Goal: Transaction & Acquisition: Purchase product/service

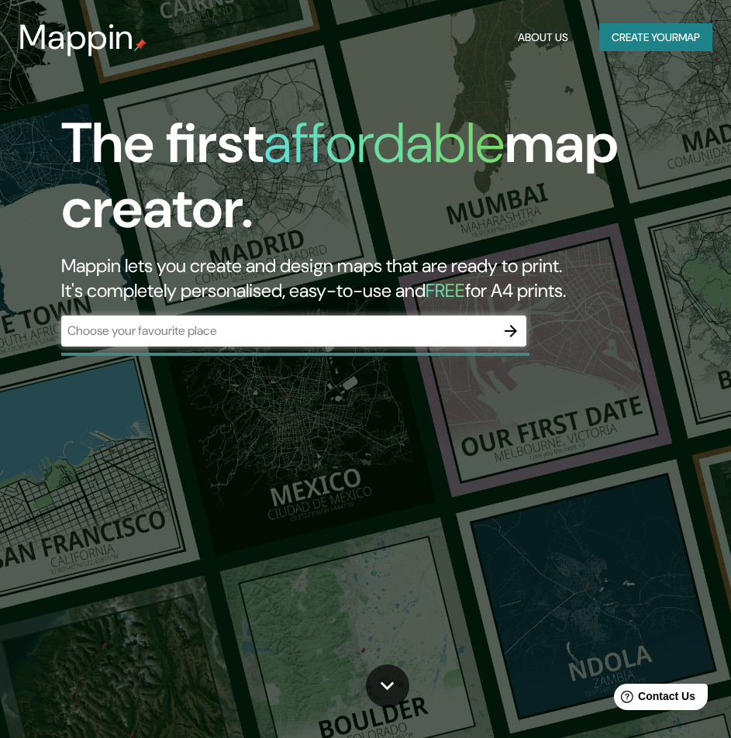
click at [295, 342] on div "​" at bounding box center [293, 331] width 465 height 31
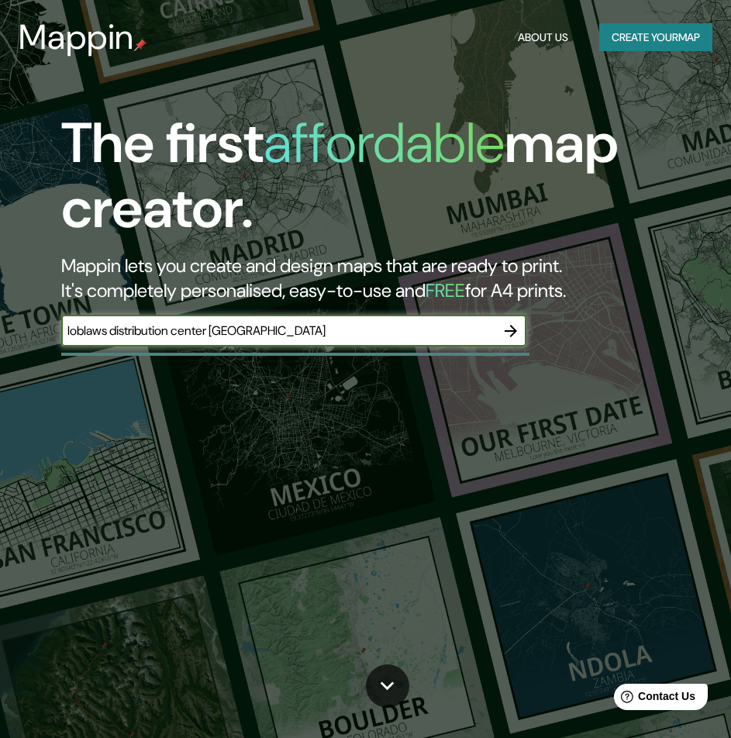
type input "loblaws distribution center [GEOGRAPHIC_DATA]"
click at [511, 331] on icon "button" at bounding box center [511, 331] width 12 height 12
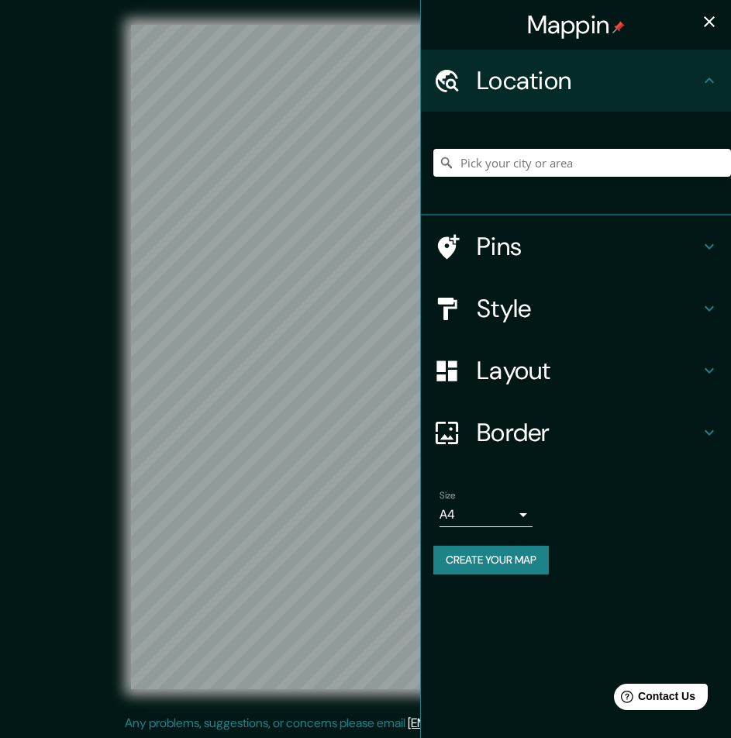
click at [508, 169] on input "Pick your city or area" at bounding box center [582, 163] width 298 height 28
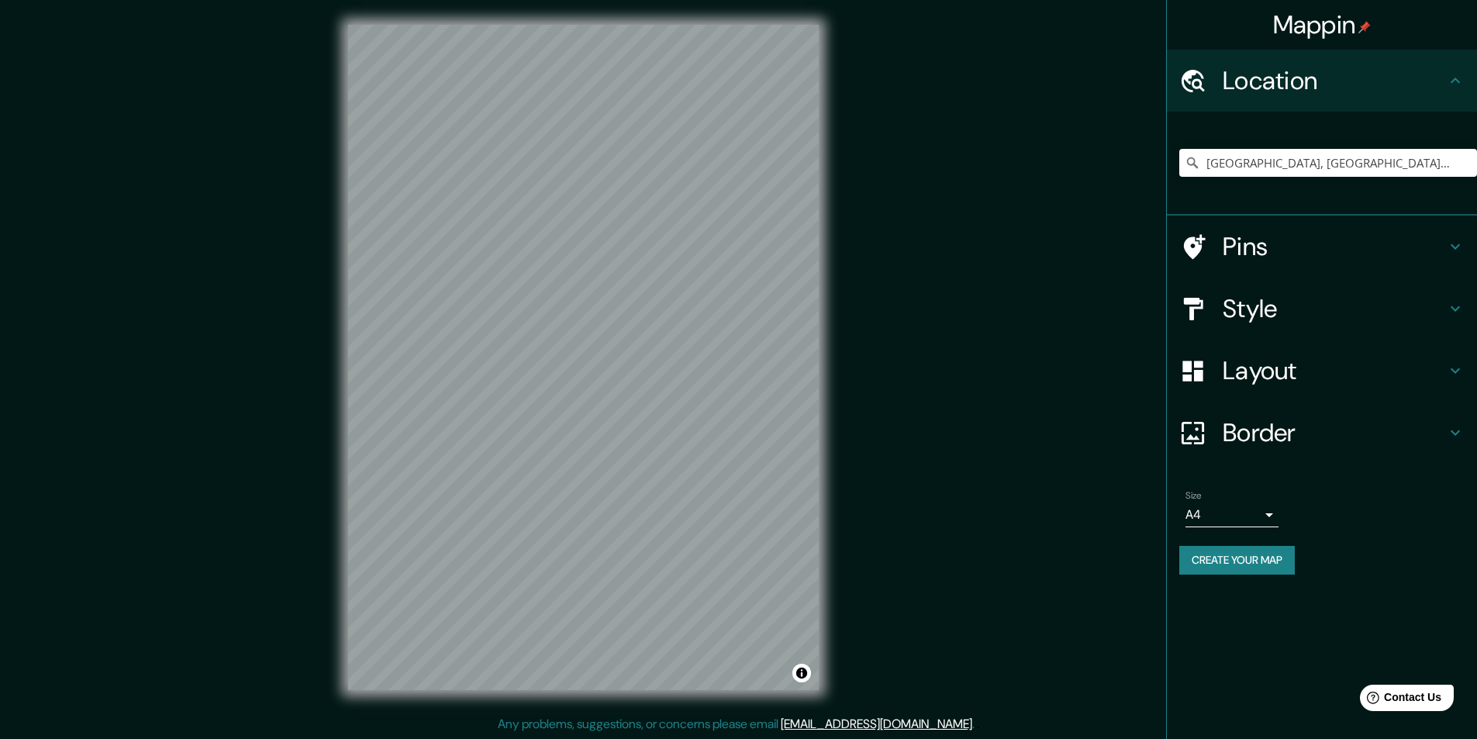
click at [730, 341] on div "© Mapbox © OpenStreetMap Improve this map" at bounding box center [584, 357] width 1330 height 665
click at [730, 316] on h4 "Style" at bounding box center [1334, 308] width 223 height 31
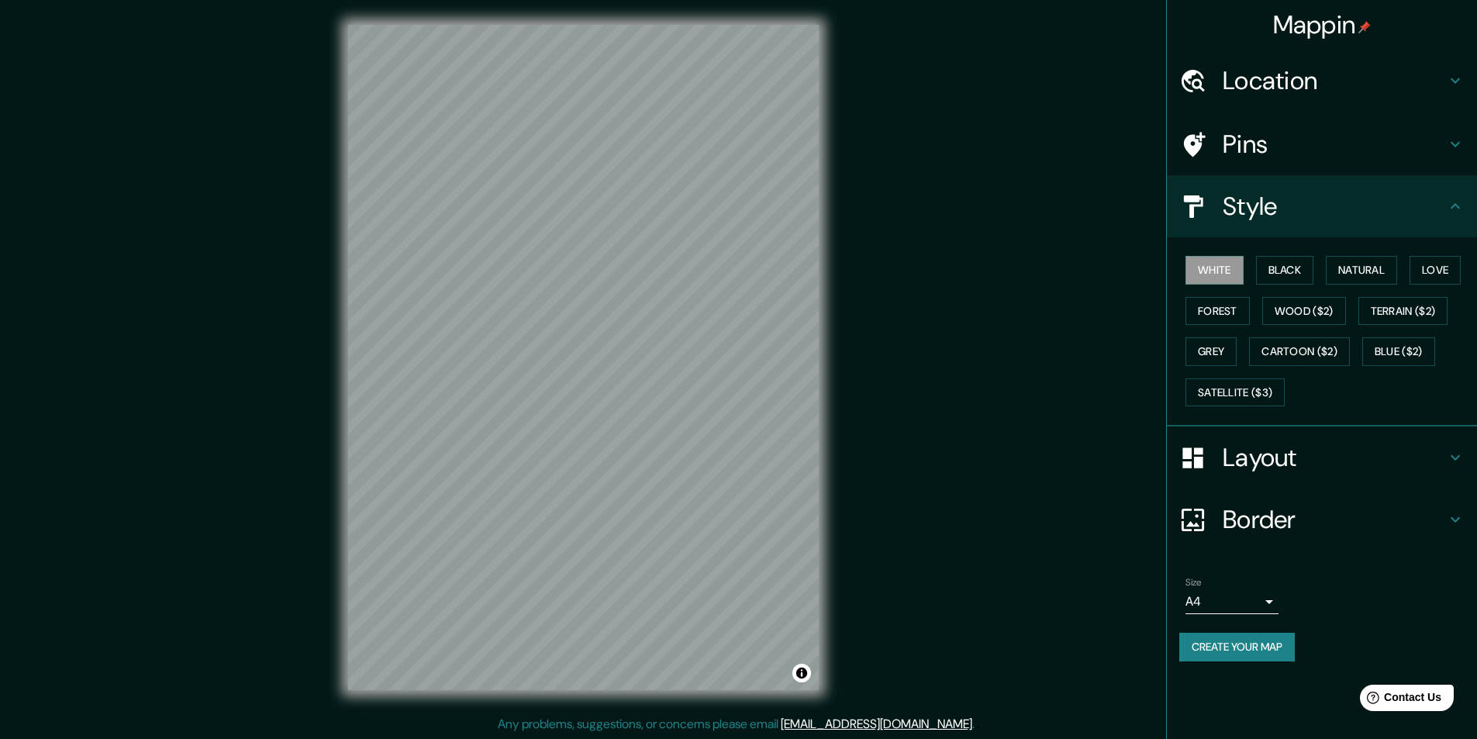
click at [730, 205] on h4 "Style" at bounding box center [1334, 206] width 223 height 31
click at [730, 156] on h4 "Pins" at bounding box center [1334, 144] width 223 height 31
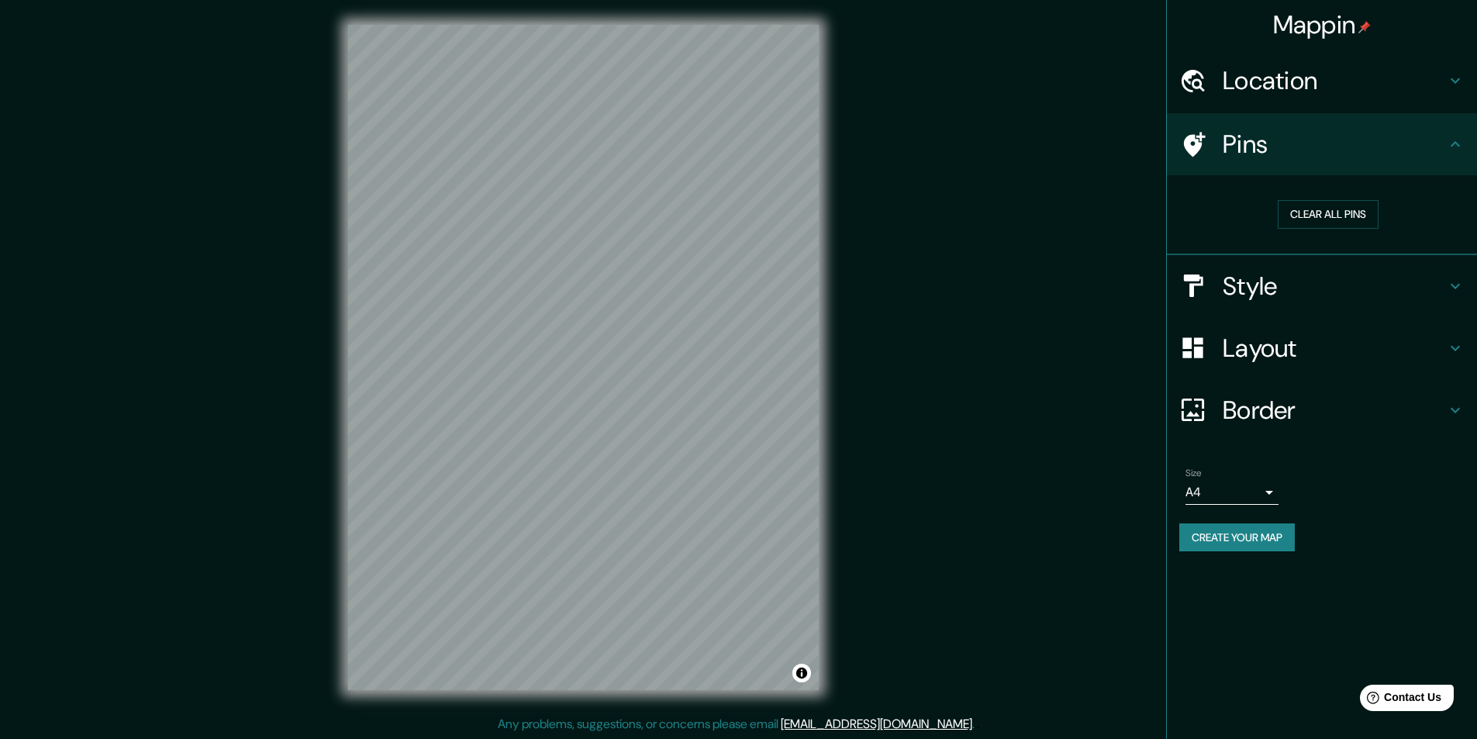
click at [730, 348] on h4 "Layout" at bounding box center [1334, 348] width 223 height 31
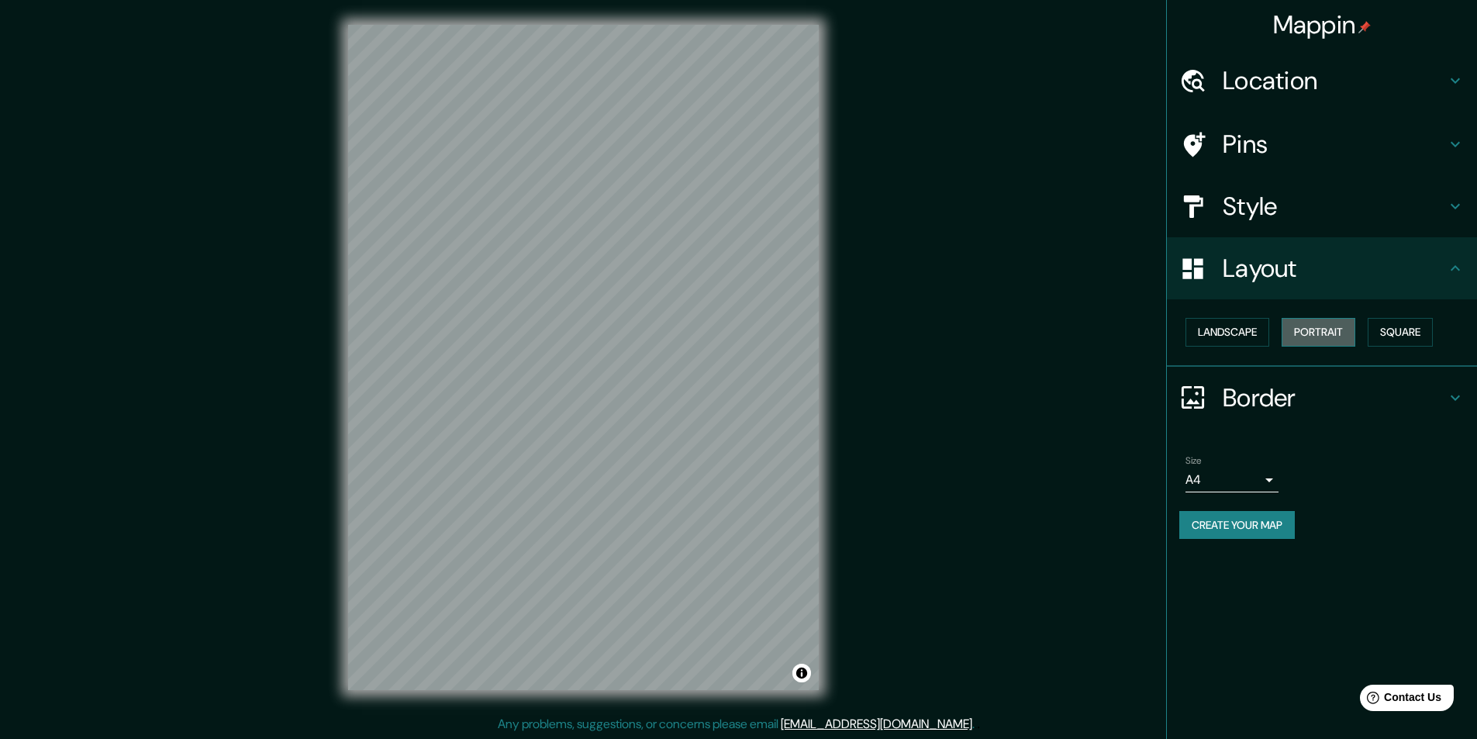
click at [730, 330] on button "Portrait" at bounding box center [1319, 332] width 74 height 29
click at [730, 325] on button "Landscape" at bounding box center [1227, 332] width 84 height 29
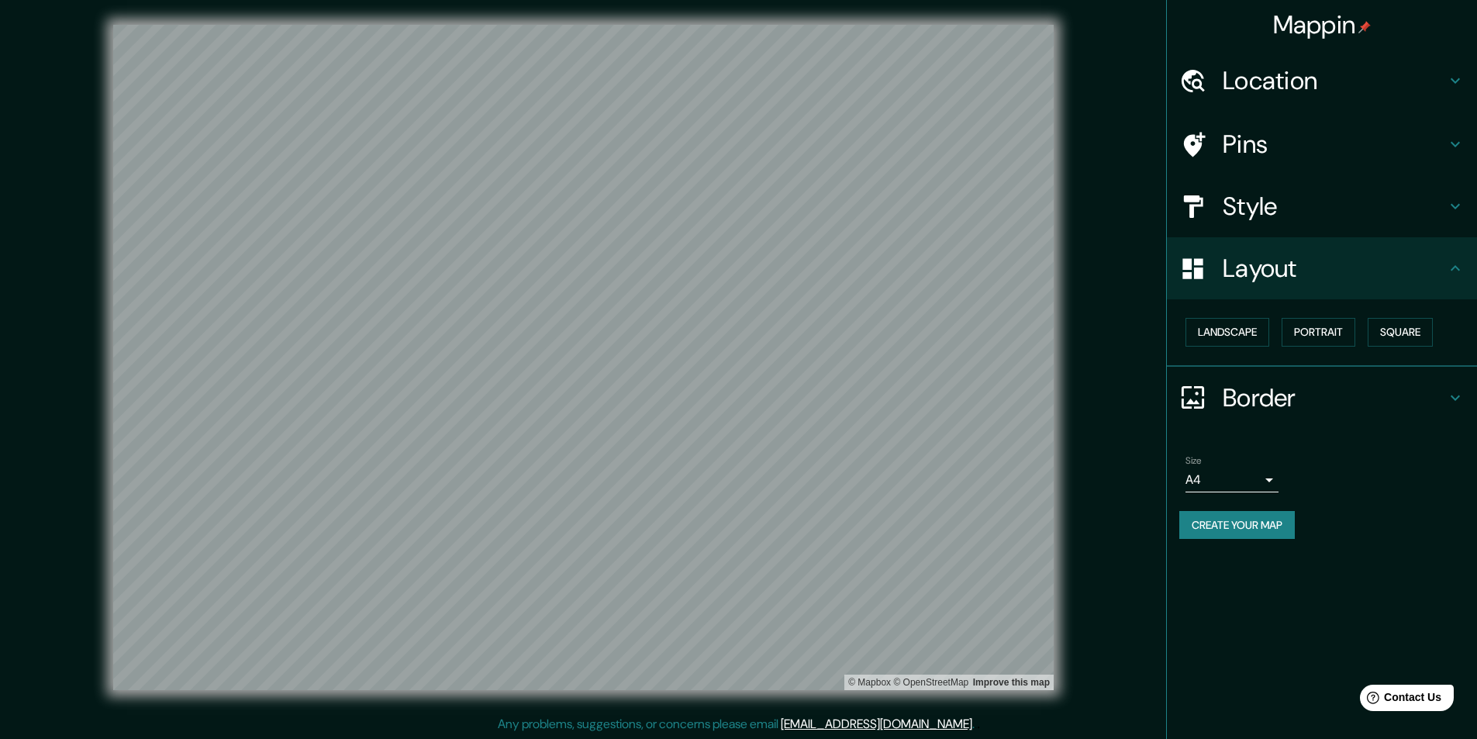
click at [730, 84] on h4 "Location" at bounding box center [1334, 80] width 223 height 31
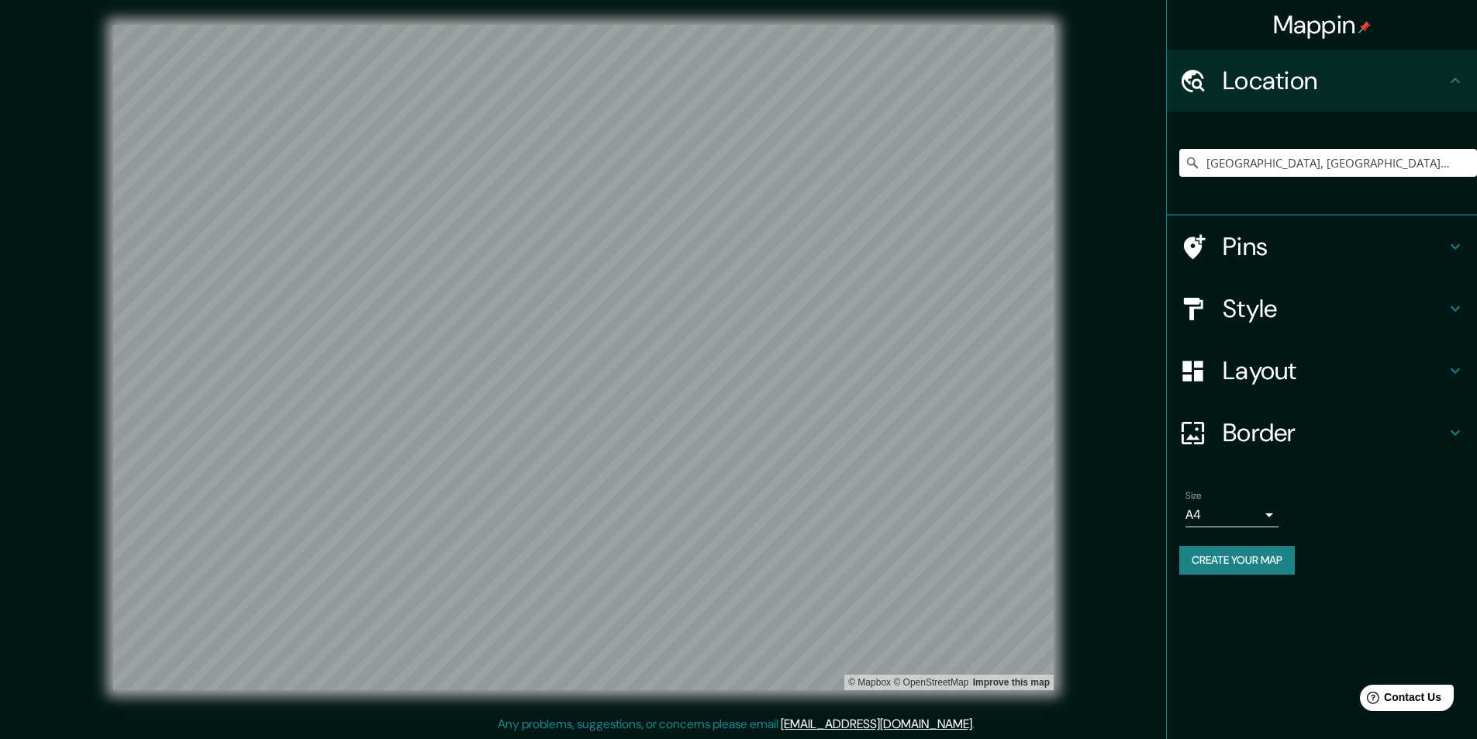
click at [730, 248] on h4 "Pins" at bounding box center [1334, 246] width 223 height 31
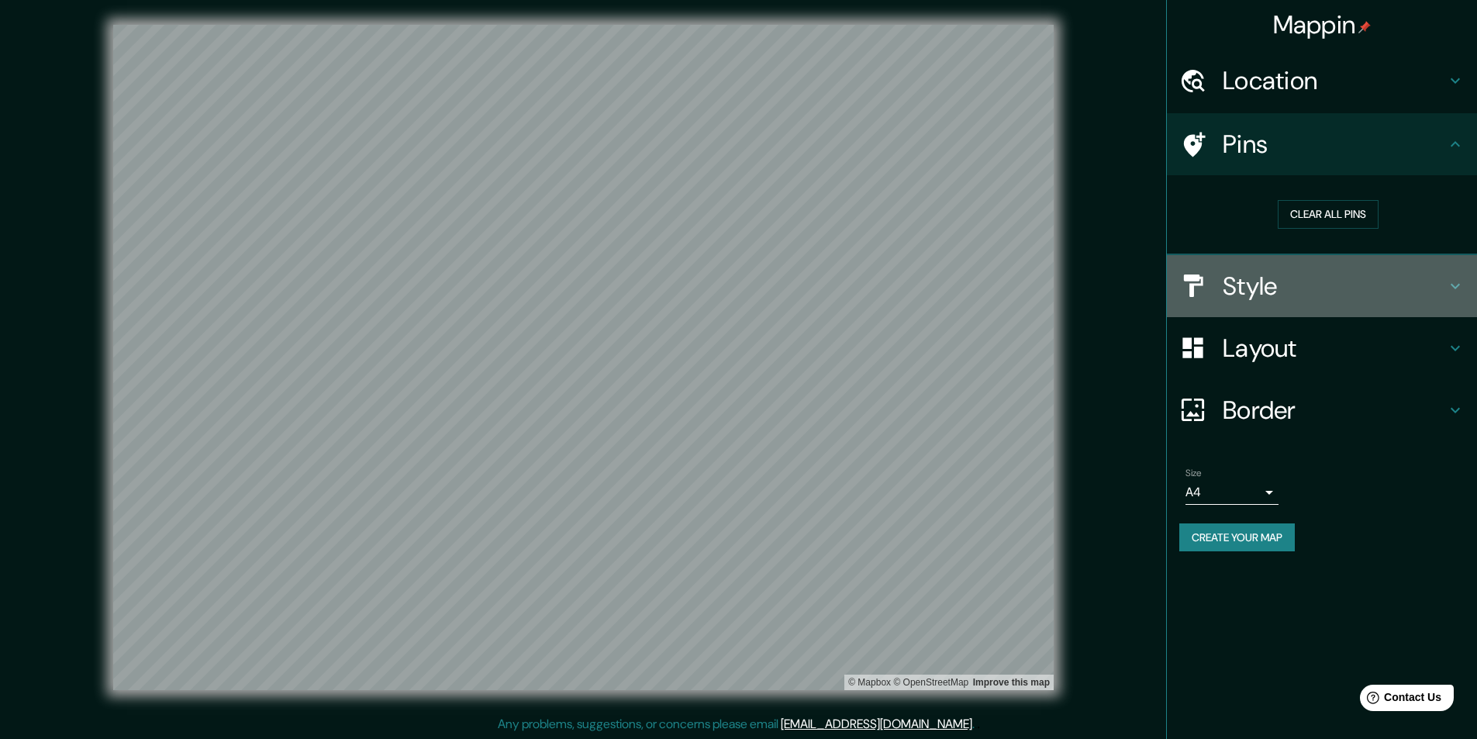
click at [730, 292] on h4 "Style" at bounding box center [1334, 286] width 223 height 31
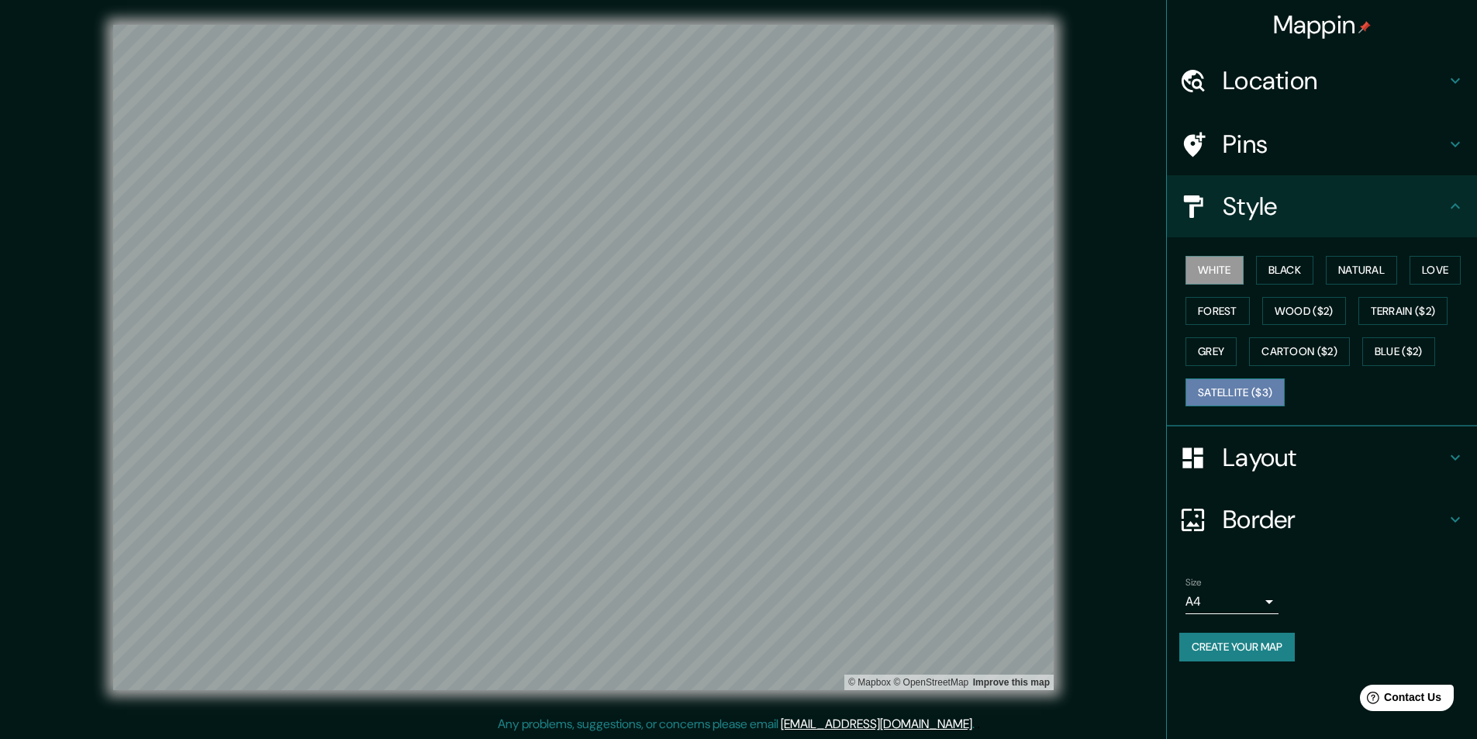
click at [730, 389] on button "Satellite ($3)" at bounding box center [1234, 392] width 99 height 29
click at [730, 453] on h4 "Layout" at bounding box center [1334, 457] width 223 height 31
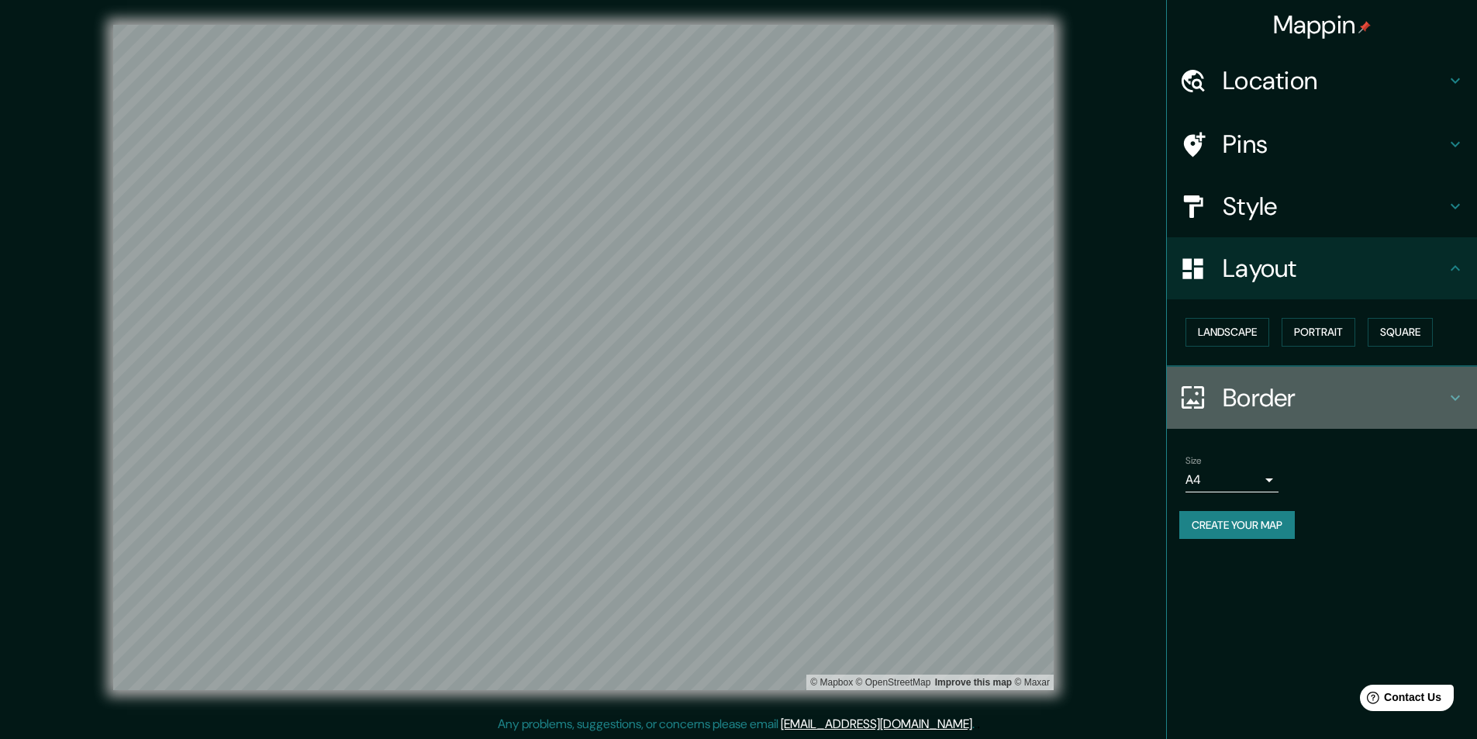
click at [730, 399] on h4 "Border" at bounding box center [1334, 397] width 223 height 31
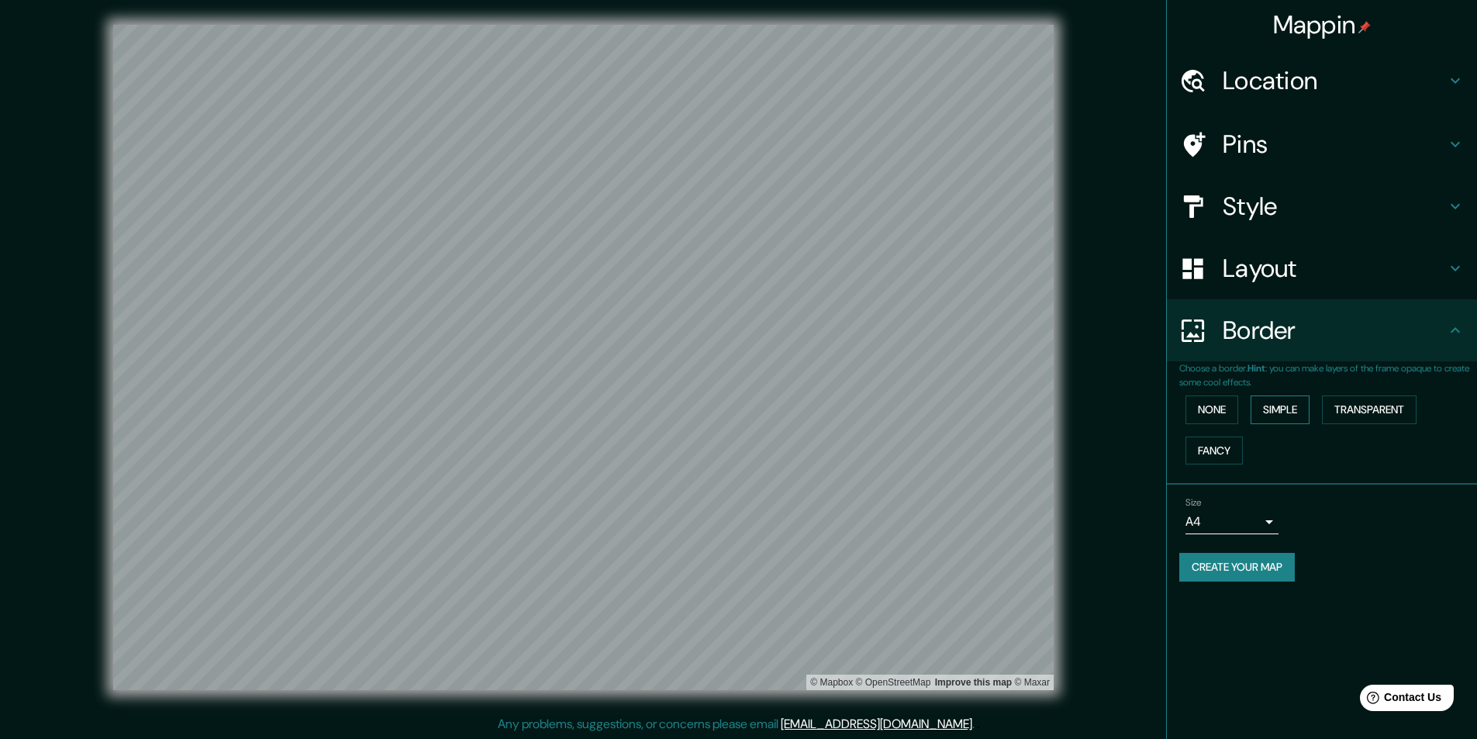
click at [730, 412] on button "Simple" at bounding box center [1280, 409] width 59 height 29
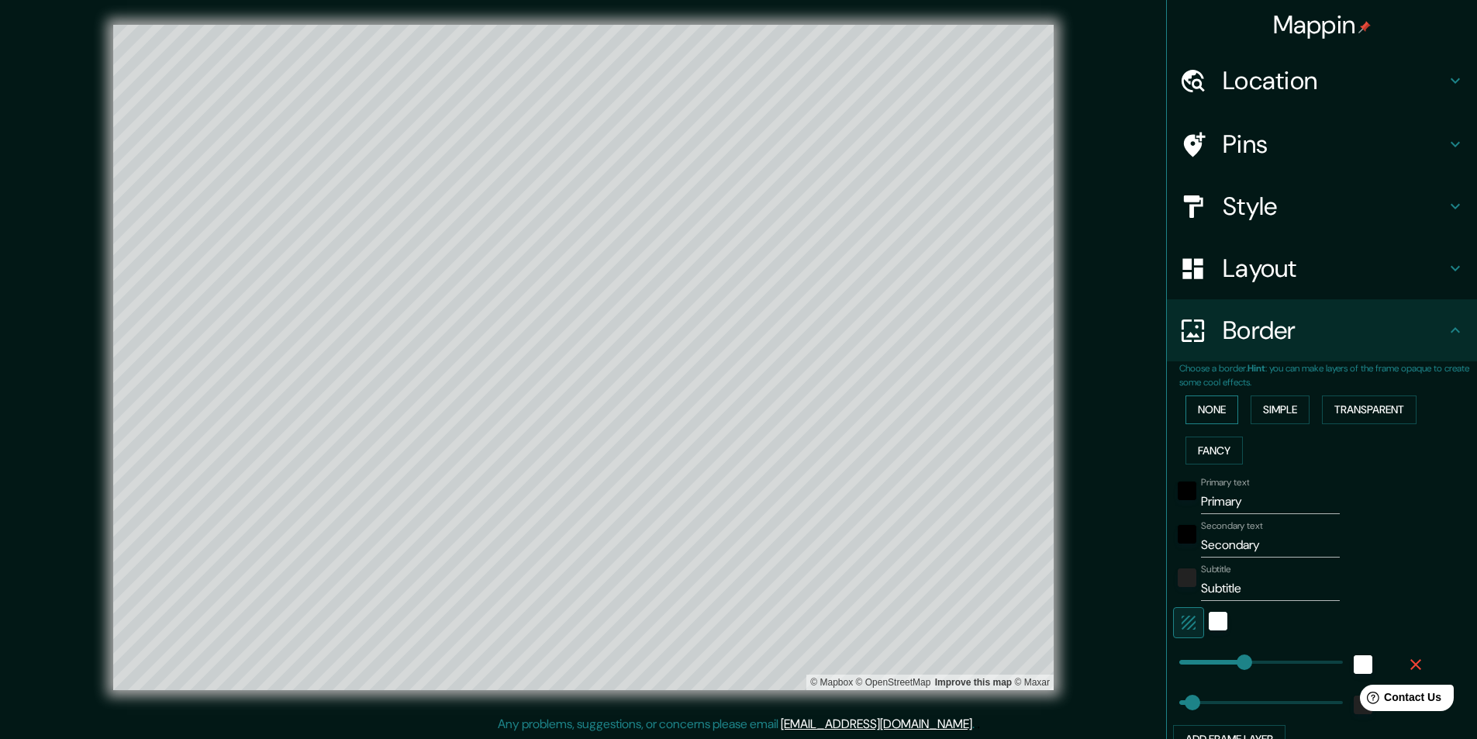
click at [730, 406] on button "None" at bounding box center [1211, 409] width 53 height 29
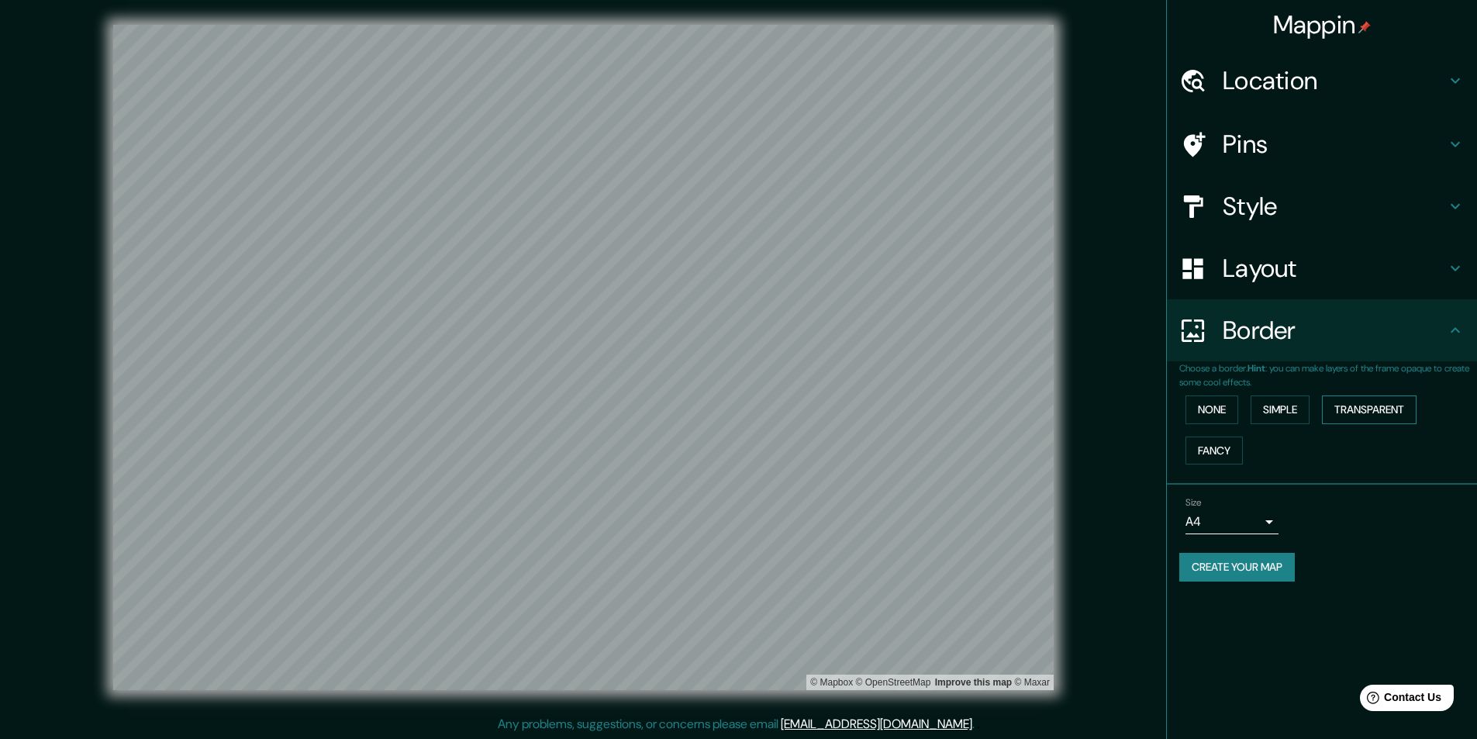
click at [730, 413] on button "Transparent" at bounding box center [1369, 409] width 95 height 29
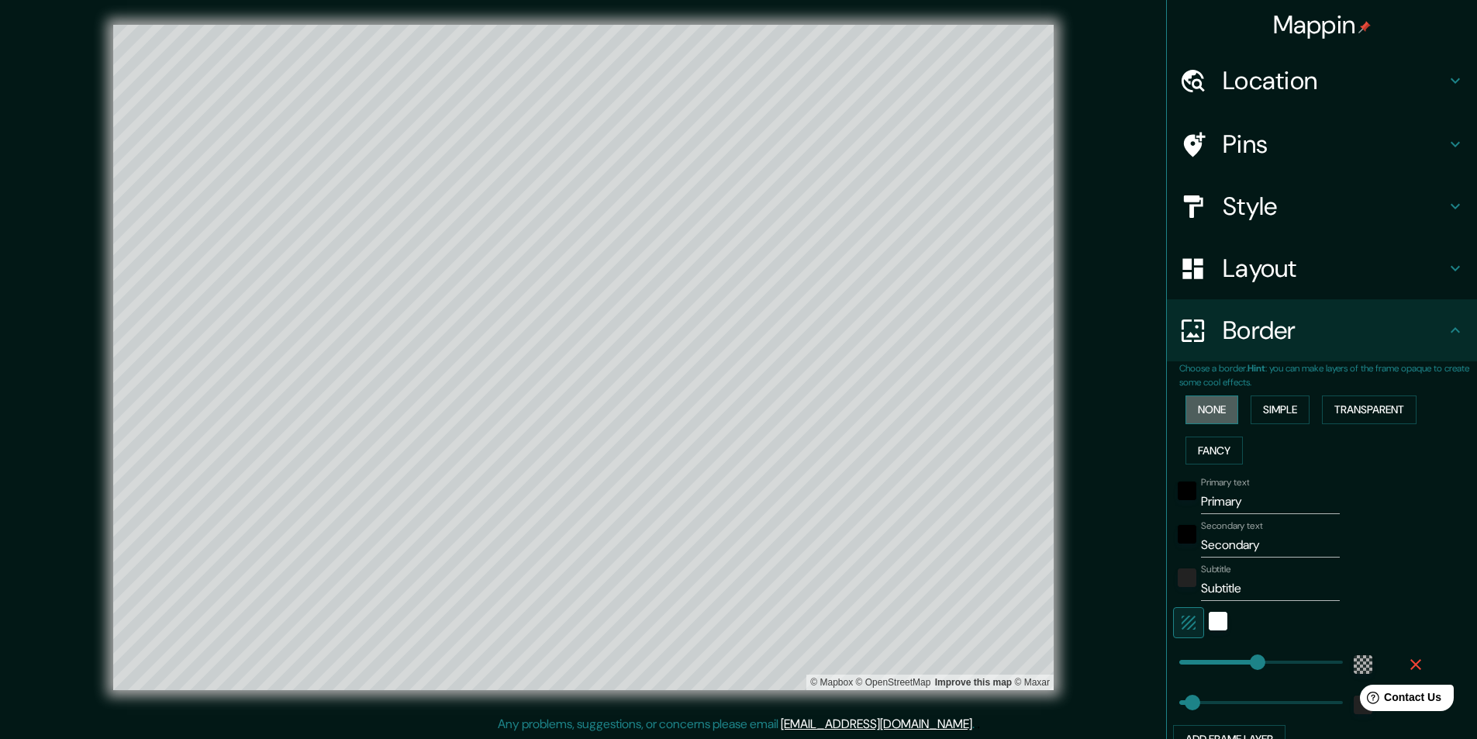
click at [730, 407] on button "None" at bounding box center [1211, 409] width 53 height 29
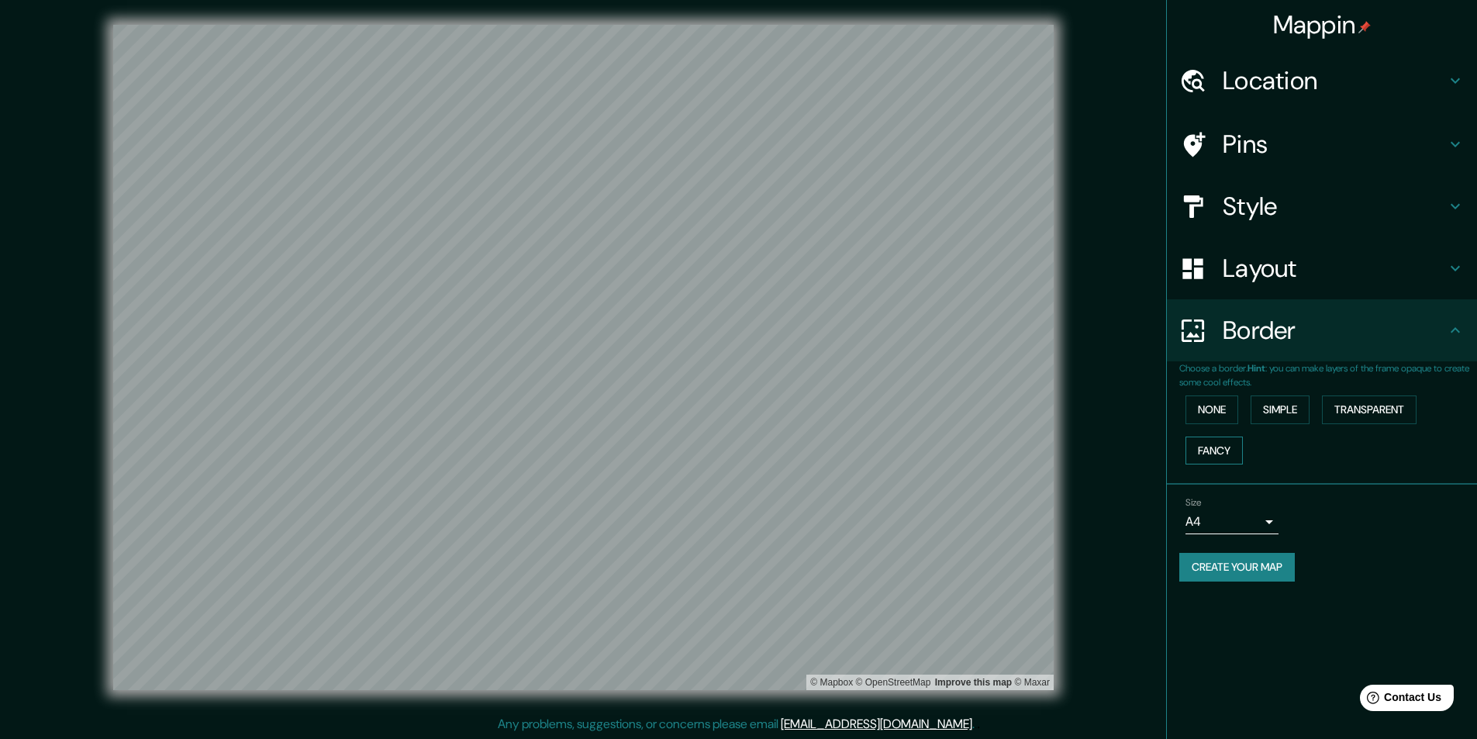
click at [730, 443] on button "Fancy" at bounding box center [1213, 450] width 57 height 29
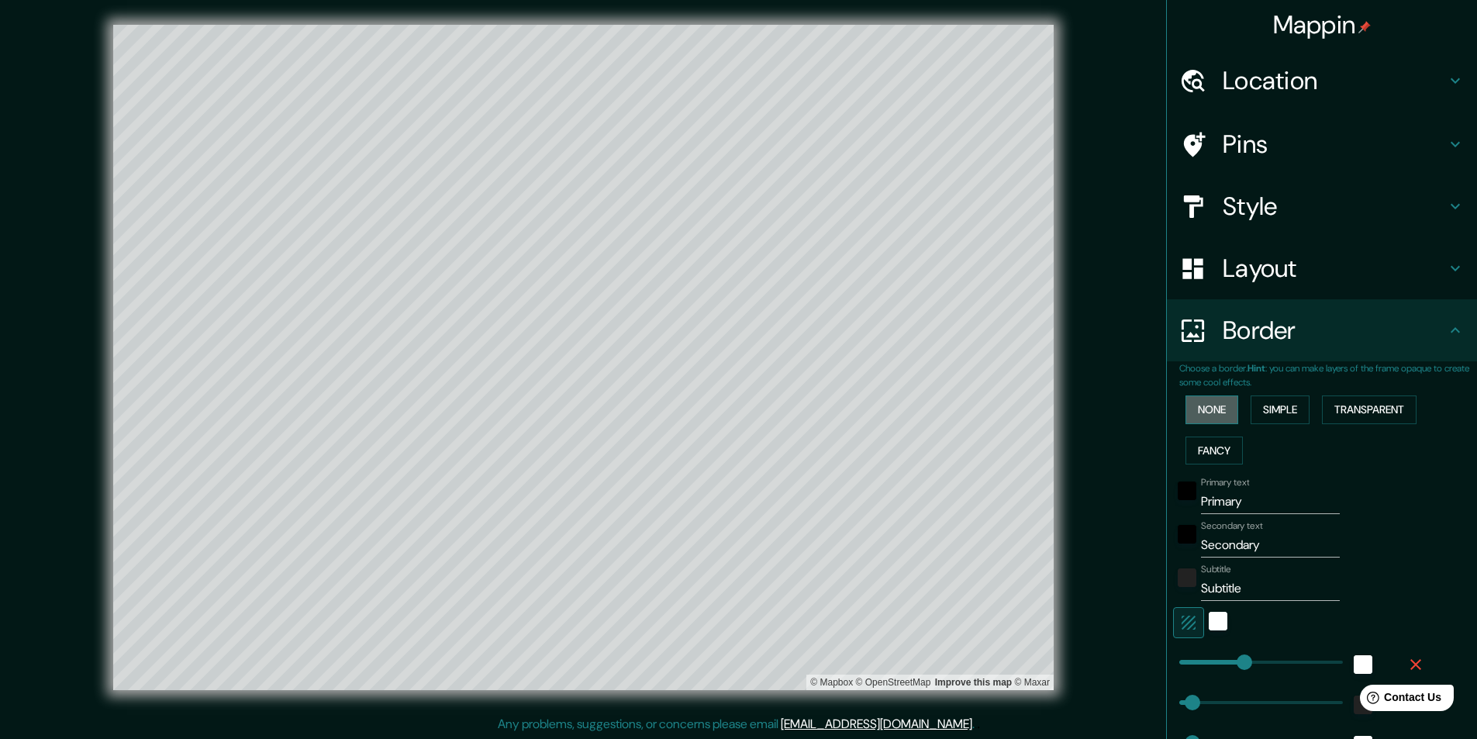
click at [730, 408] on button "None" at bounding box center [1211, 409] width 53 height 29
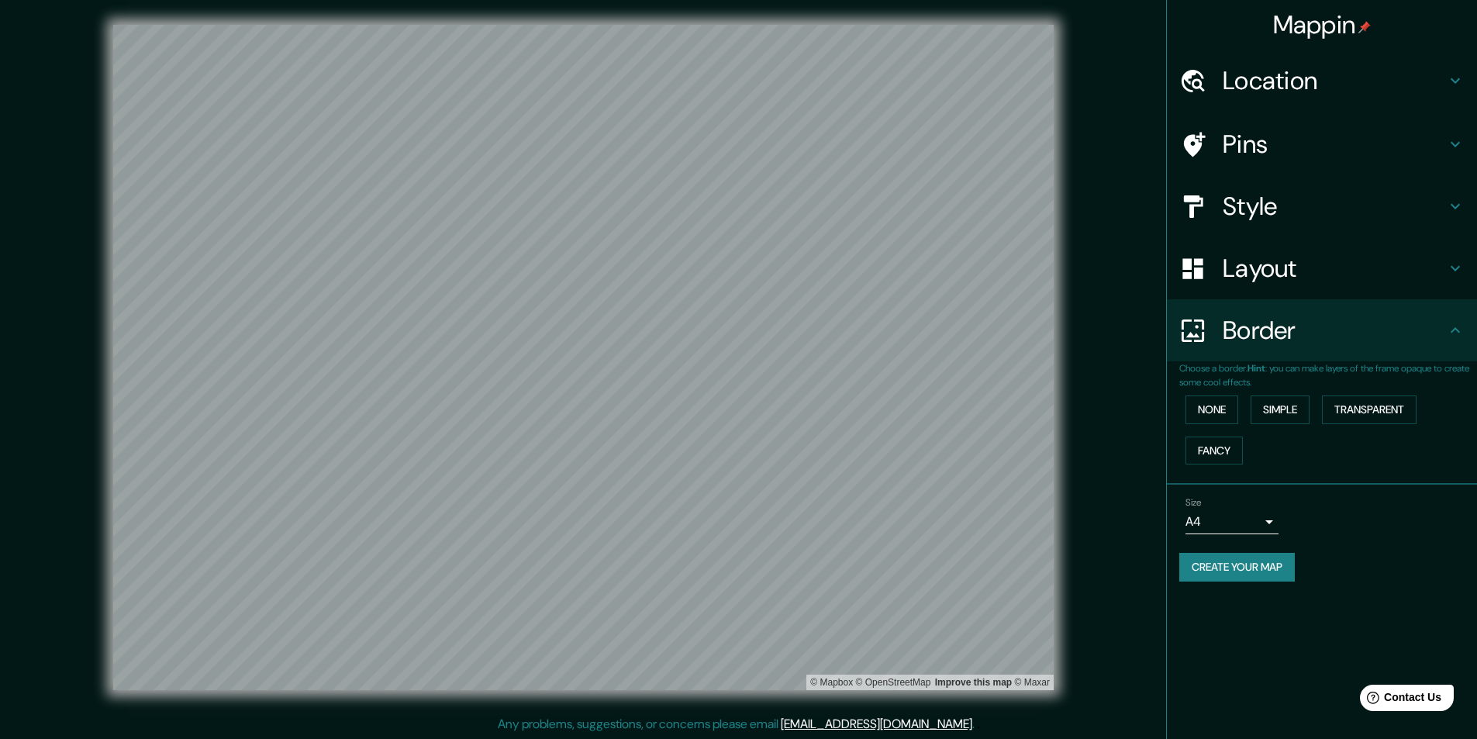
click at [730, 315] on h4 "Border" at bounding box center [1334, 330] width 223 height 31
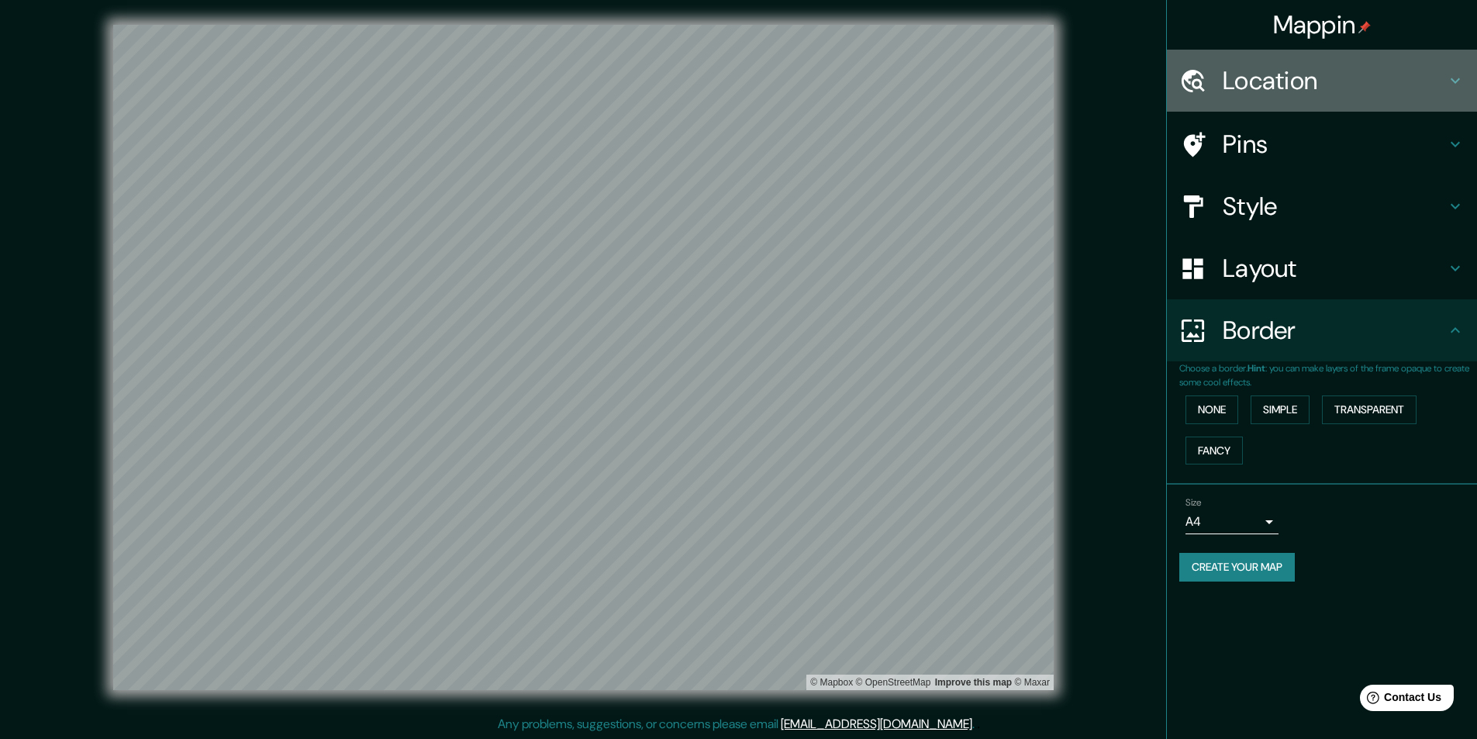
click at [730, 77] on h4 "Location" at bounding box center [1334, 80] width 223 height 31
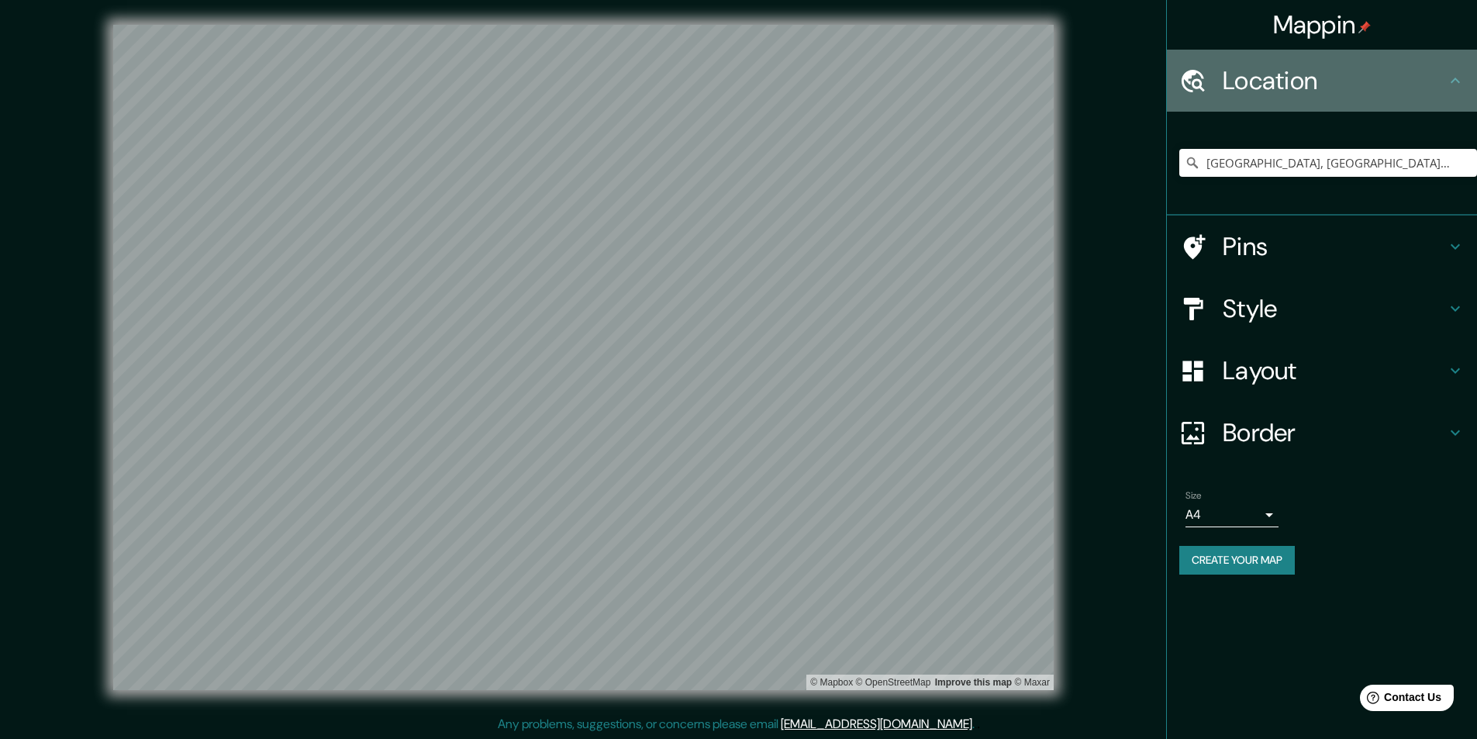
click at [730, 77] on h4 "Location" at bounding box center [1334, 80] width 223 height 31
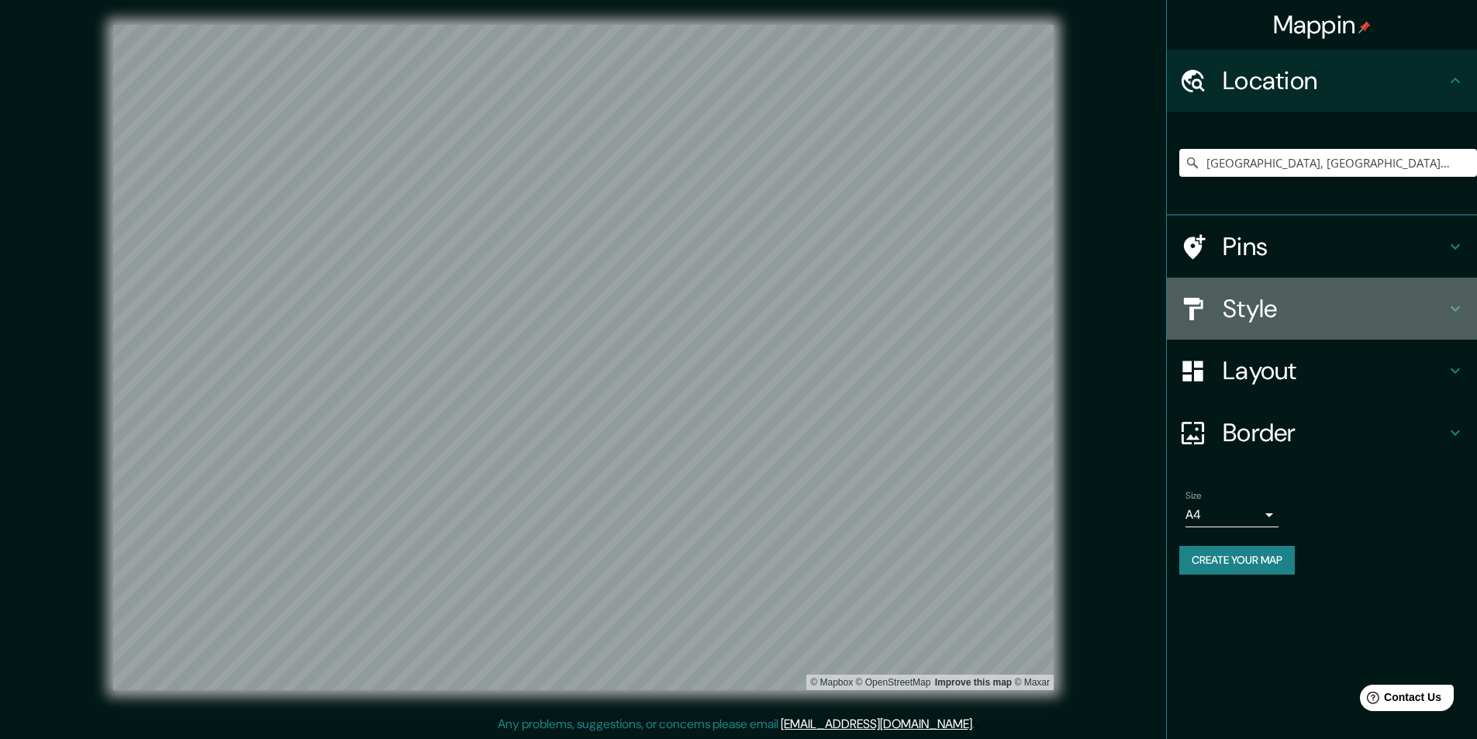
click at [730, 315] on h4 "Style" at bounding box center [1334, 308] width 223 height 31
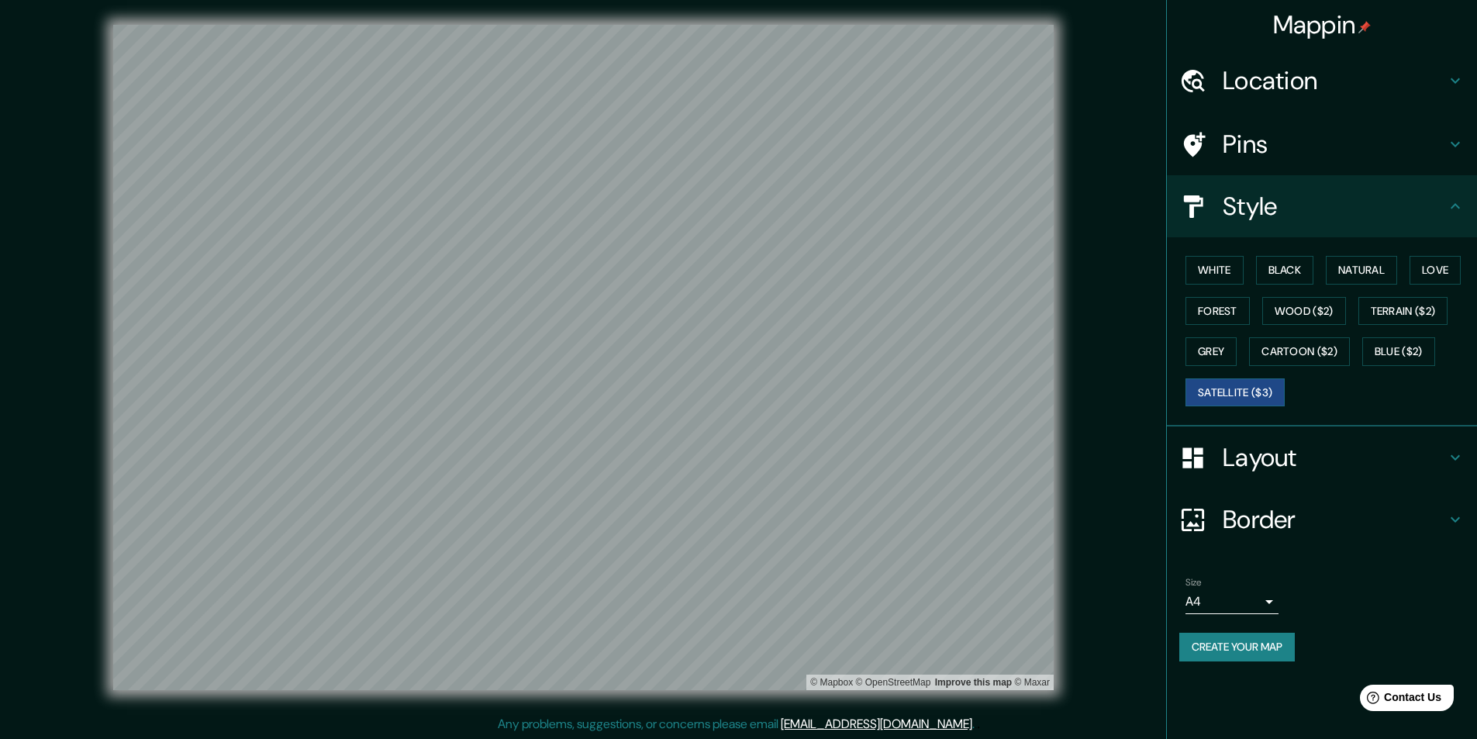
click at [730, 195] on h4 "Style" at bounding box center [1334, 206] width 223 height 31
click at [730, 80] on h4 "Location" at bounding box center [1334, 80] width 223 height 31
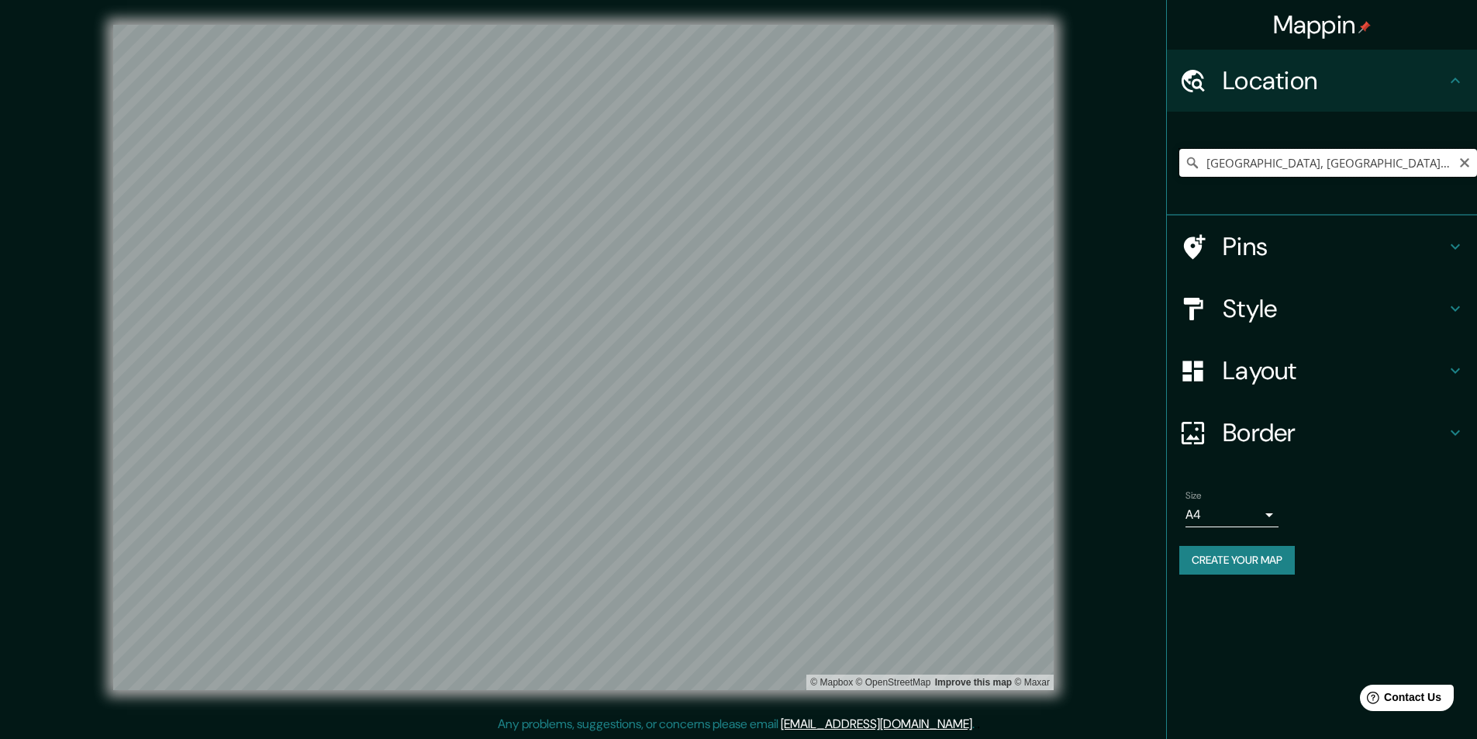
click at [730, 154] on input "[GEOGRAPHIC_DATA], [GEOGRAPHIC_DATA], [GEOGRAPHIC_DATA]" at bounding box center [1328, 163] width 298 height 28
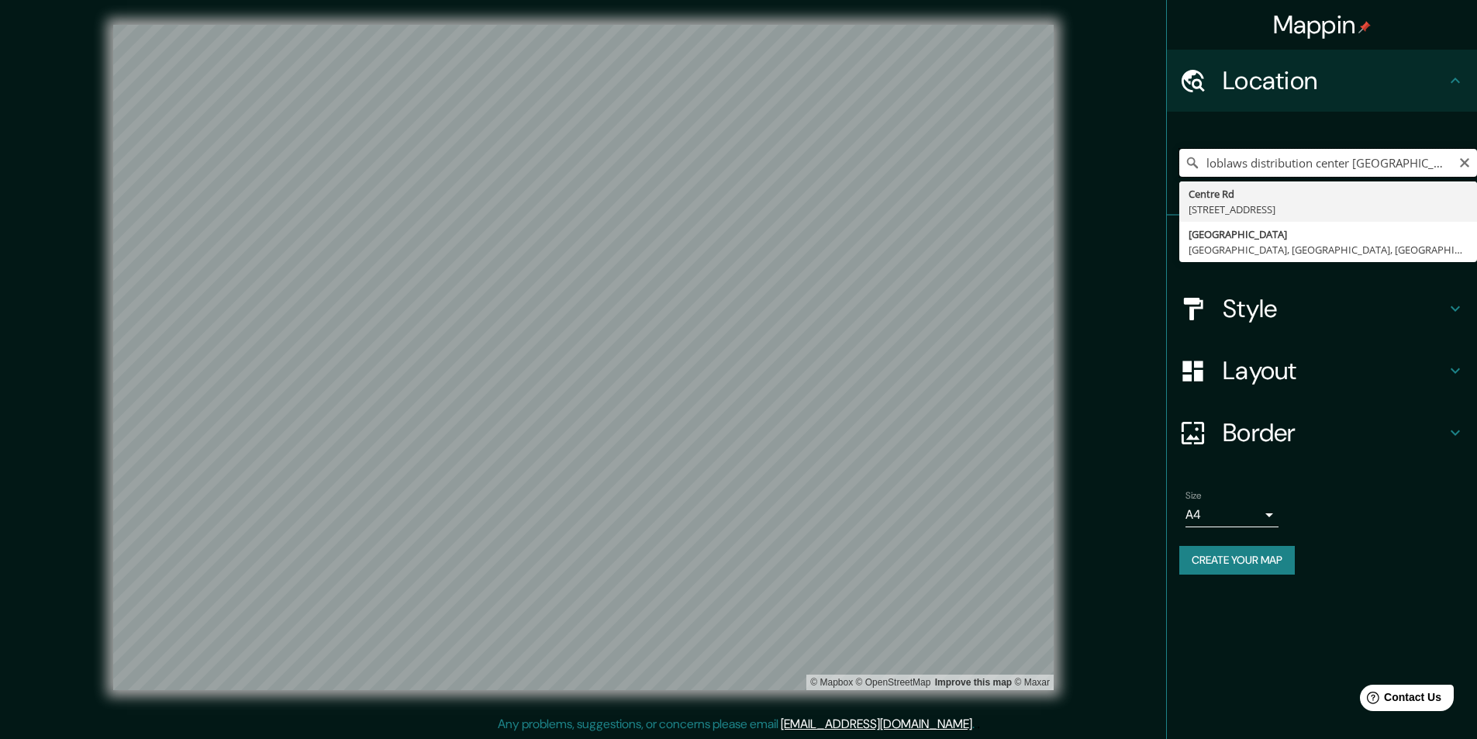
click at [730, 154] on input "loblaws distribution center [GEOGRAPHIC_DATA]" at bounding box center [1328, 163] width 298 height 28
paste input "[STREET_ADDRESS]"
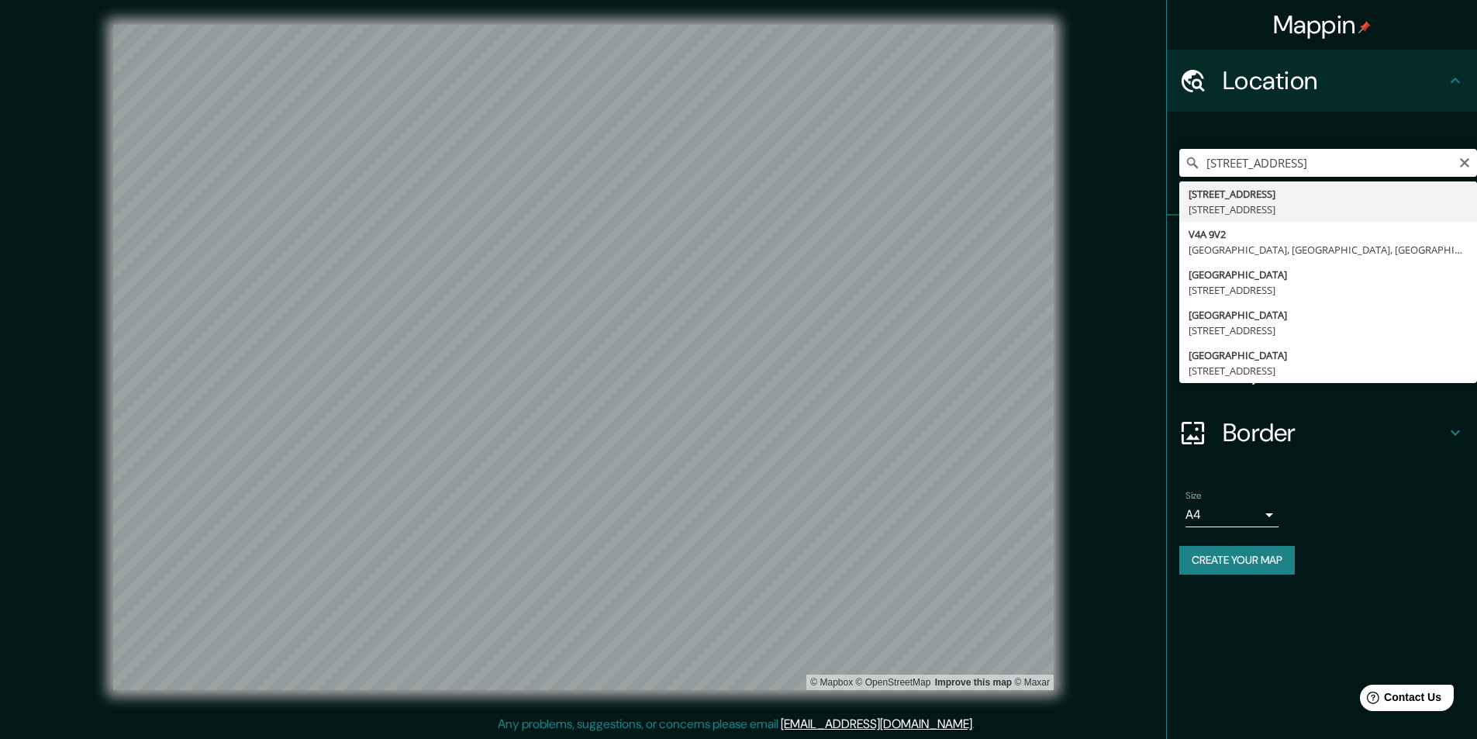
type input "[STREET_ADDRESS]"
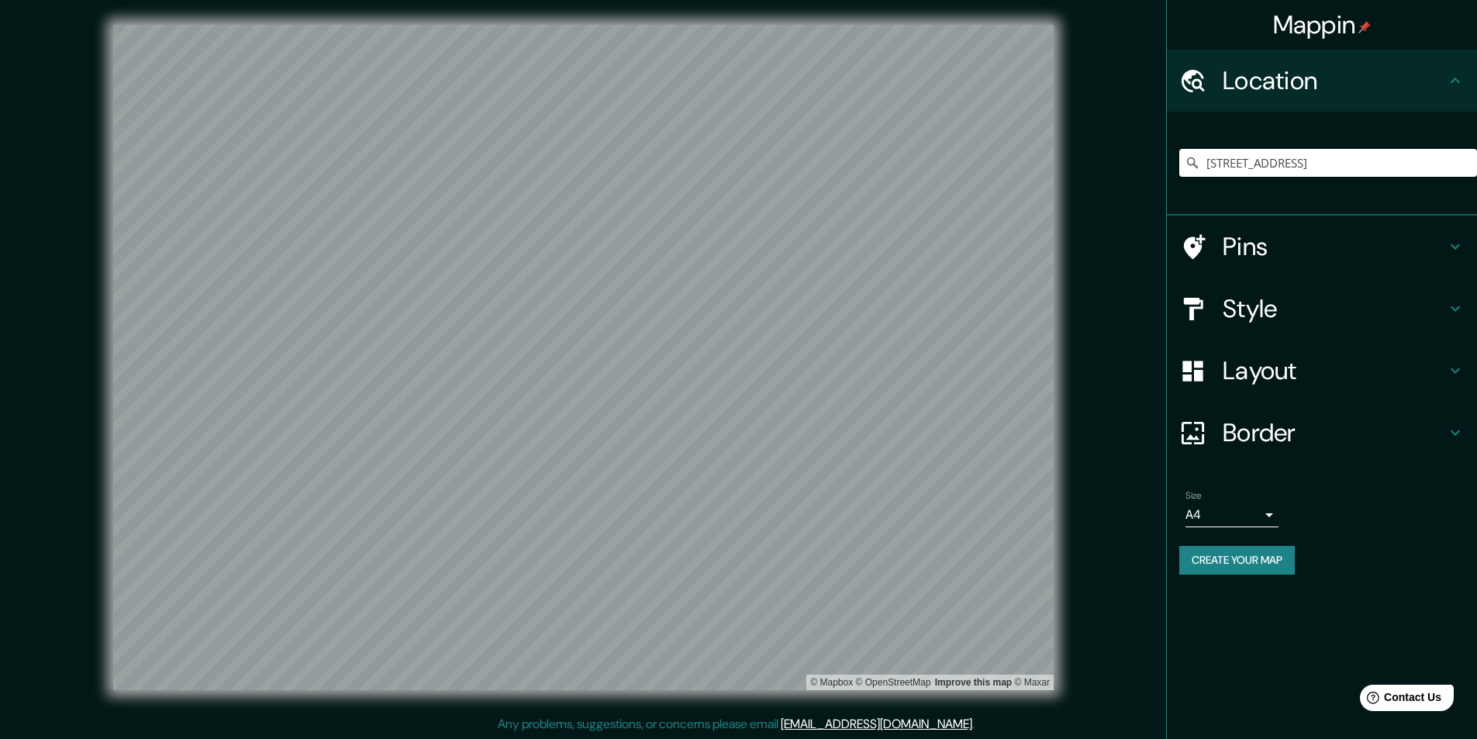
click at [730, 378] on h4 "Layout" at bounding box center [1334, 370] width 223 height 31
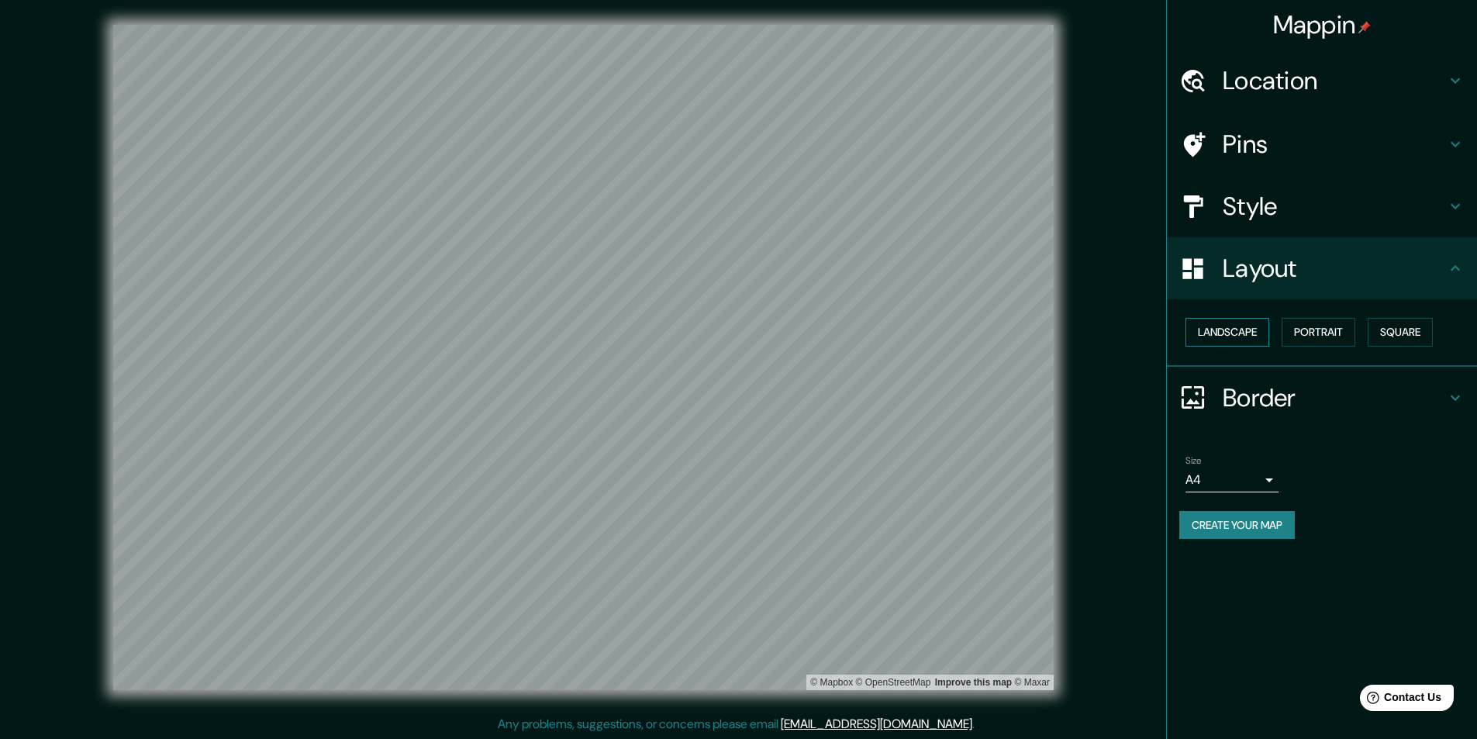
click at [730, 329] on button "Landscape" at bounding box center [1227, 332] width 84 height 29
click at [730, 328] on button "Portrait" at bounding box center [1319, 332] width 74 height 29
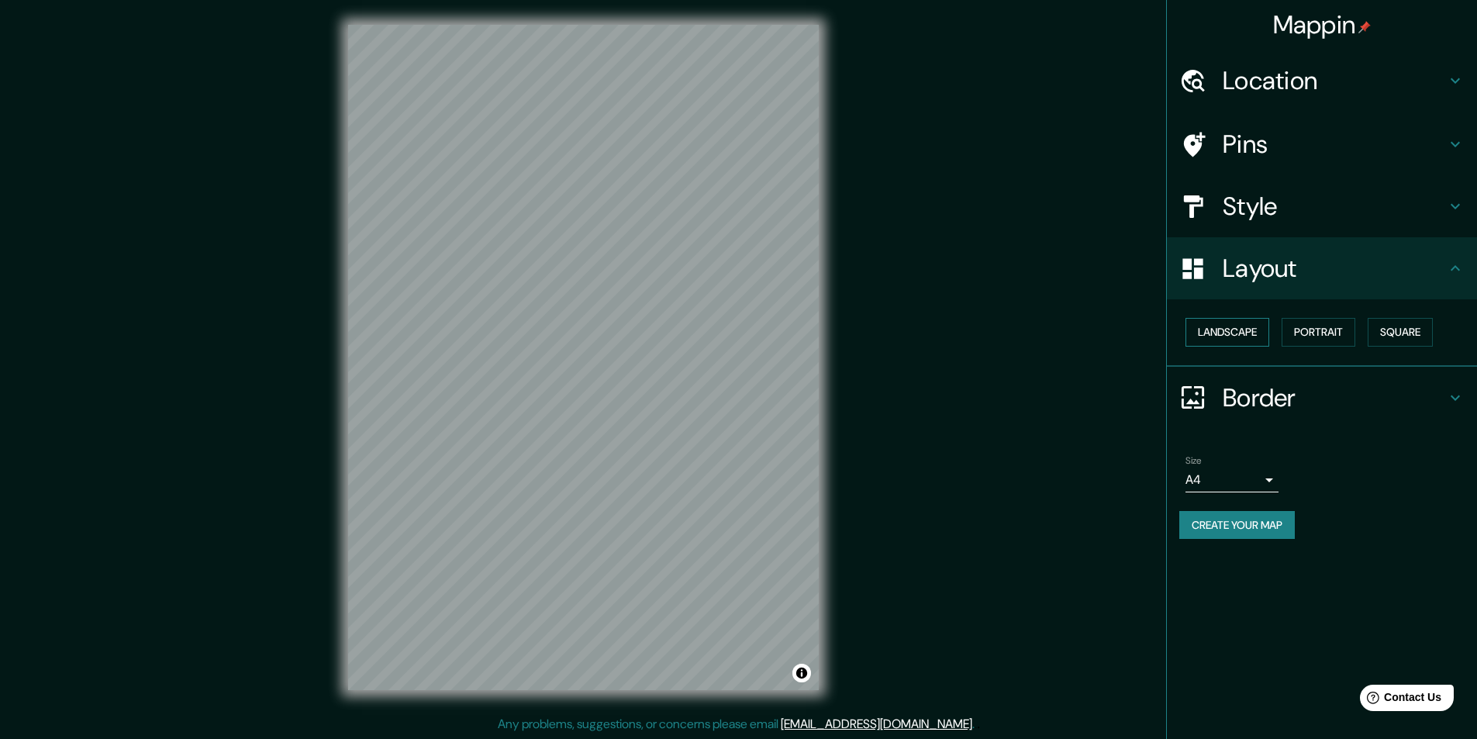
click at [730, 332] on button "Landscape" at bounding box center [1227, 332] width 84 height 29
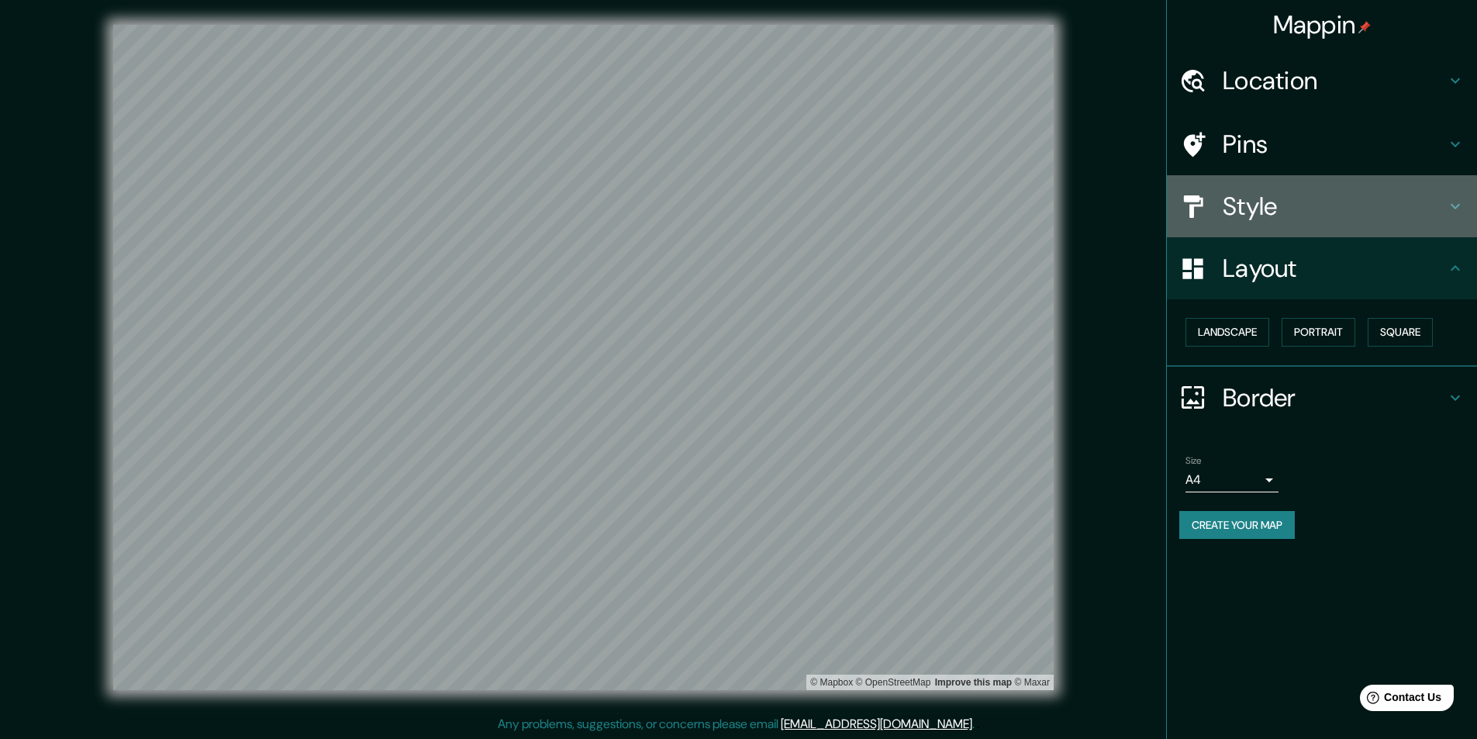
click at [730, 211] on h4 "Style" at bounding box center [1334, 206] width 223 height 31
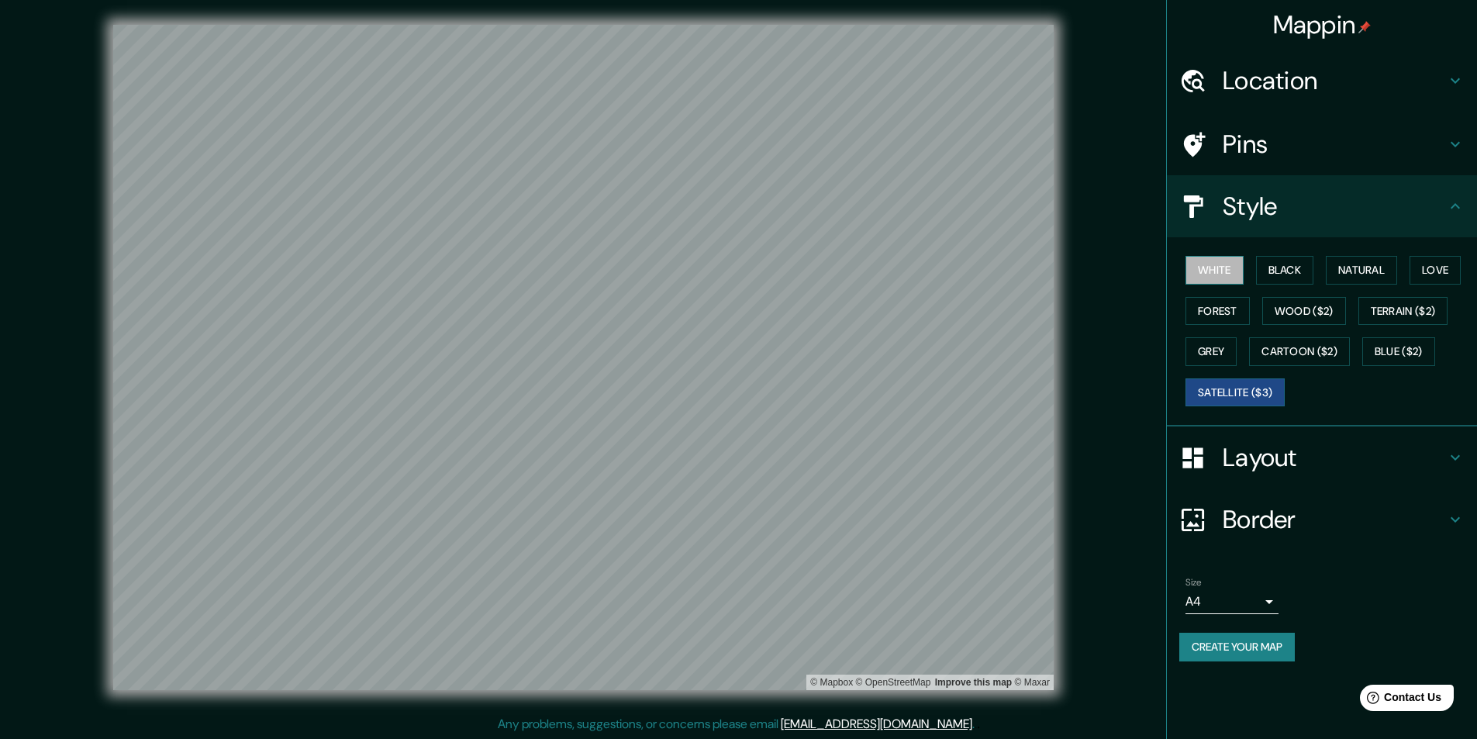
click at [730, 274] on button "White" at bounding box center [1214, 270] width 58 height 29
click at [730, 267] on button "Black" at bounding box center [1285, 270] width 58 height 29
click at [730, 267] on button "Natural" at bounding box center [1361, 270] width 71 height 29
click at [730, 270] on button "Love" at bounding box center [1434, 270] width 51 height 29
click at [730, 321] on button "Forest" at bounding box center [1217, 311] width 64 height 29
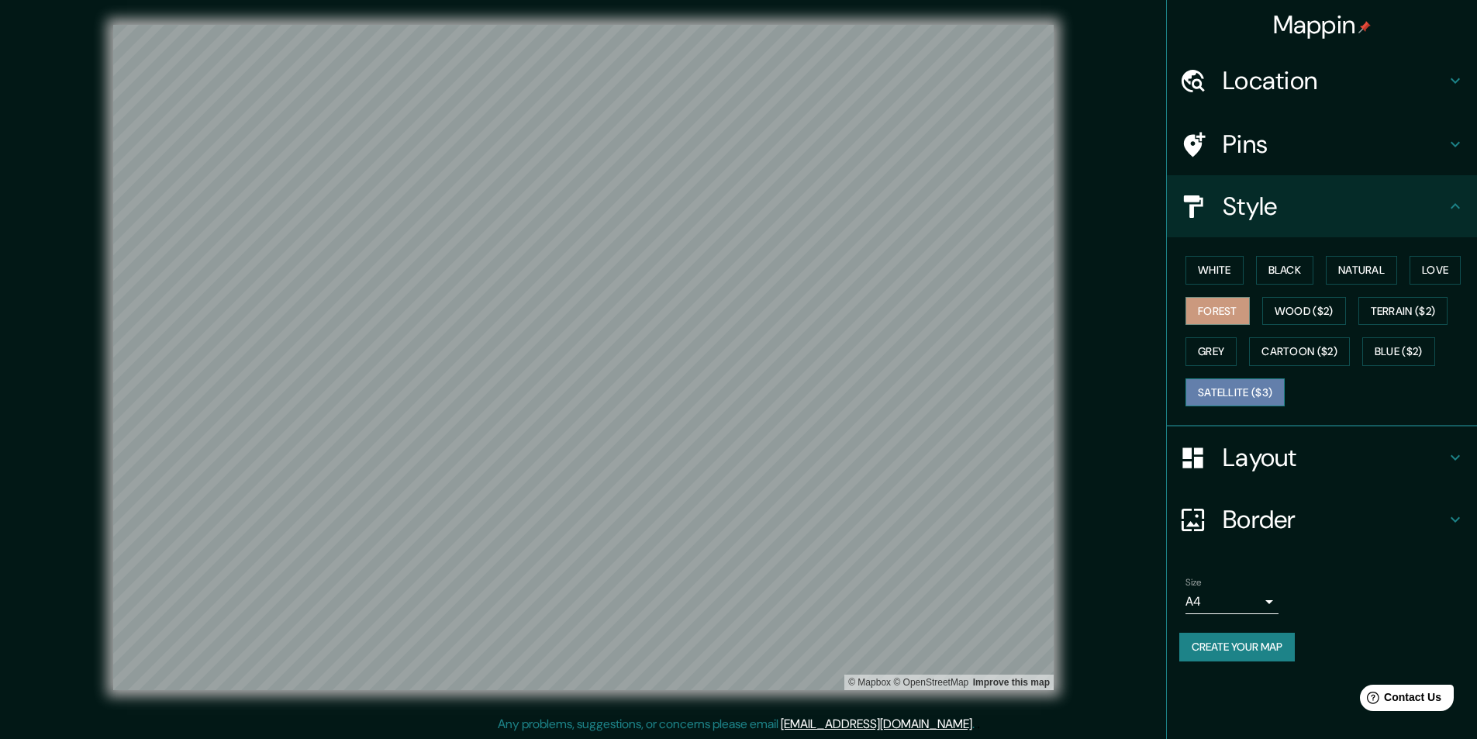
click at [730, 396] on button "Satellite ($3)" at bounding box center [1234, 392] width 99 height 29
click at [730, 647] on button "Create your map" at bounding box center [1237, 647] width 116 height 29
click at [730, 464] on h4 "Layout" at bounding box center [1334, 457] width 223 height 31
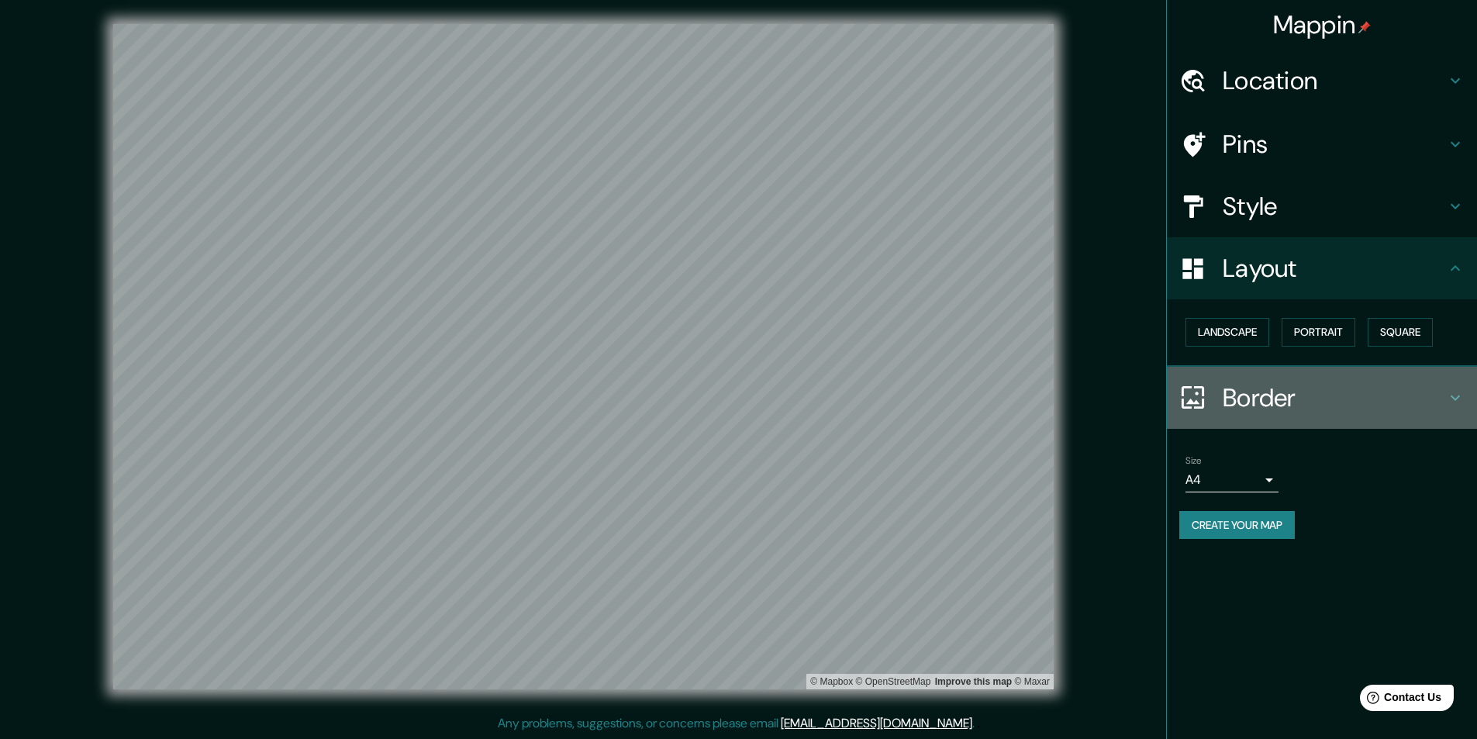
click at [730, 412] on h4 "Border" at bounding box center [1334, 397] width 223 height 31
